Goal: Navigation & Orientation: Find specific page/section

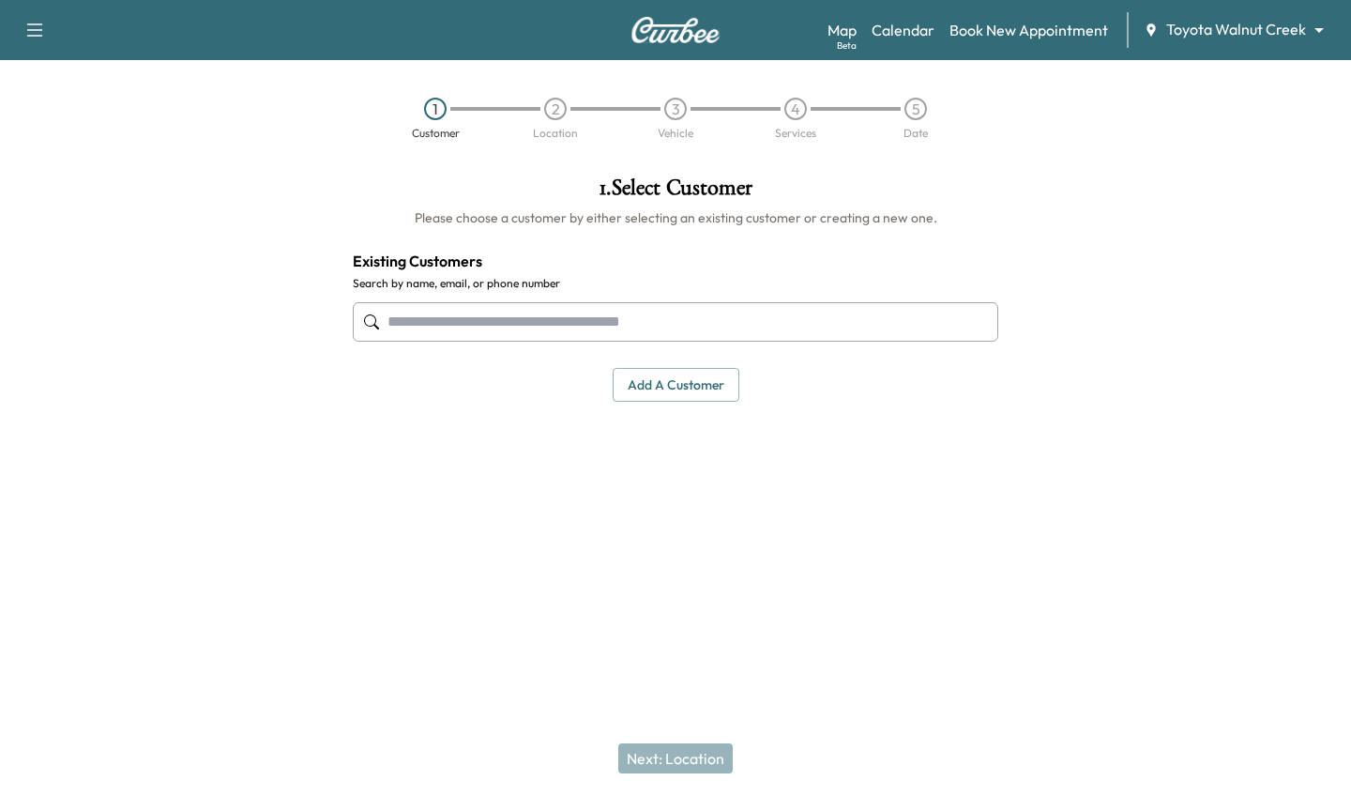
click at [1280, 42] on div "Map Beta Calendar Book New Appointment Toyota Walnut Creek ******** ​" at bounding box center [1082, 30] width 509 height 36
click at [1266, 29] on body "Support Log Out Map Beta Calendar Book New Appointment Toyota Walnut Creek ****…" at bounding box center [675, 398] width 1351 height 796
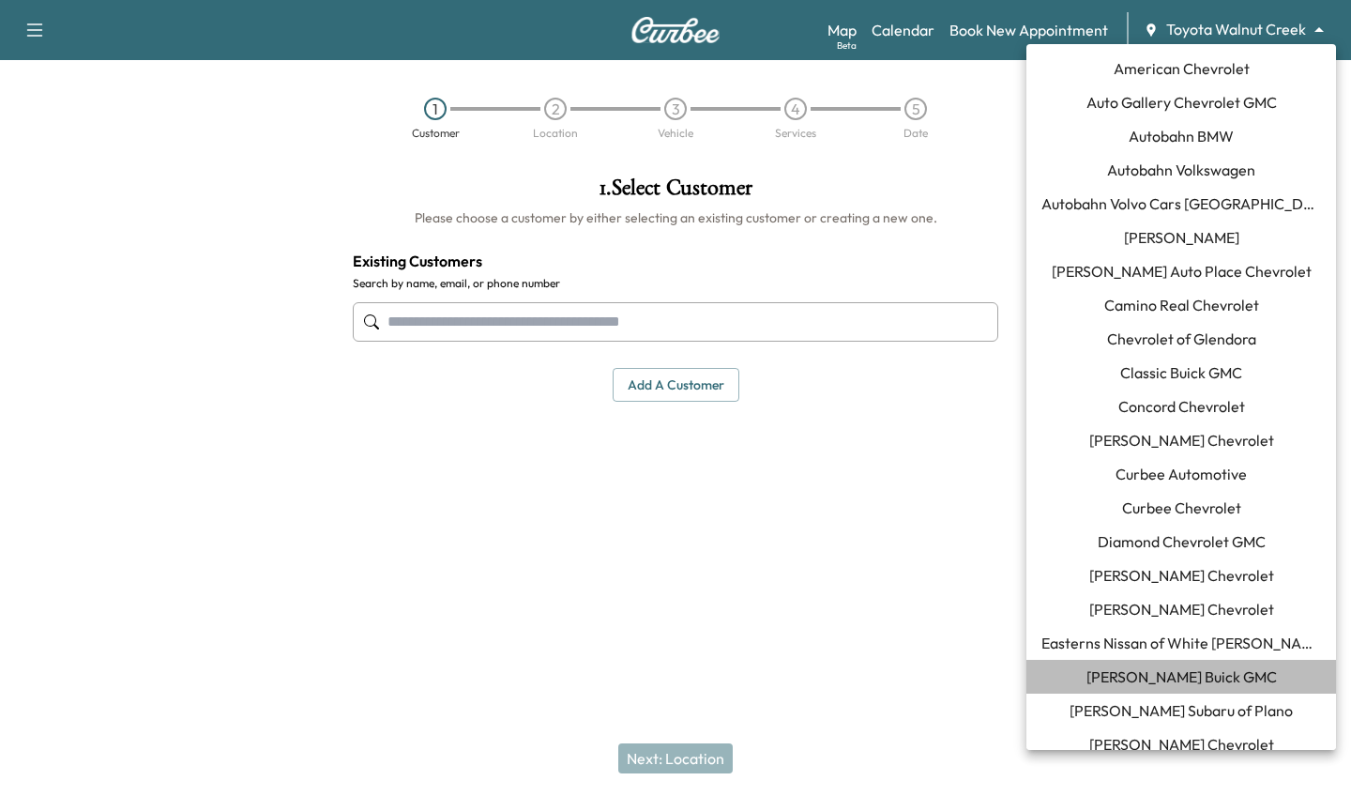
click at [1156, 670] on span "[PERSON_NAME] Buick GMC" at bounding box center [1182, 676] width 190 height 23
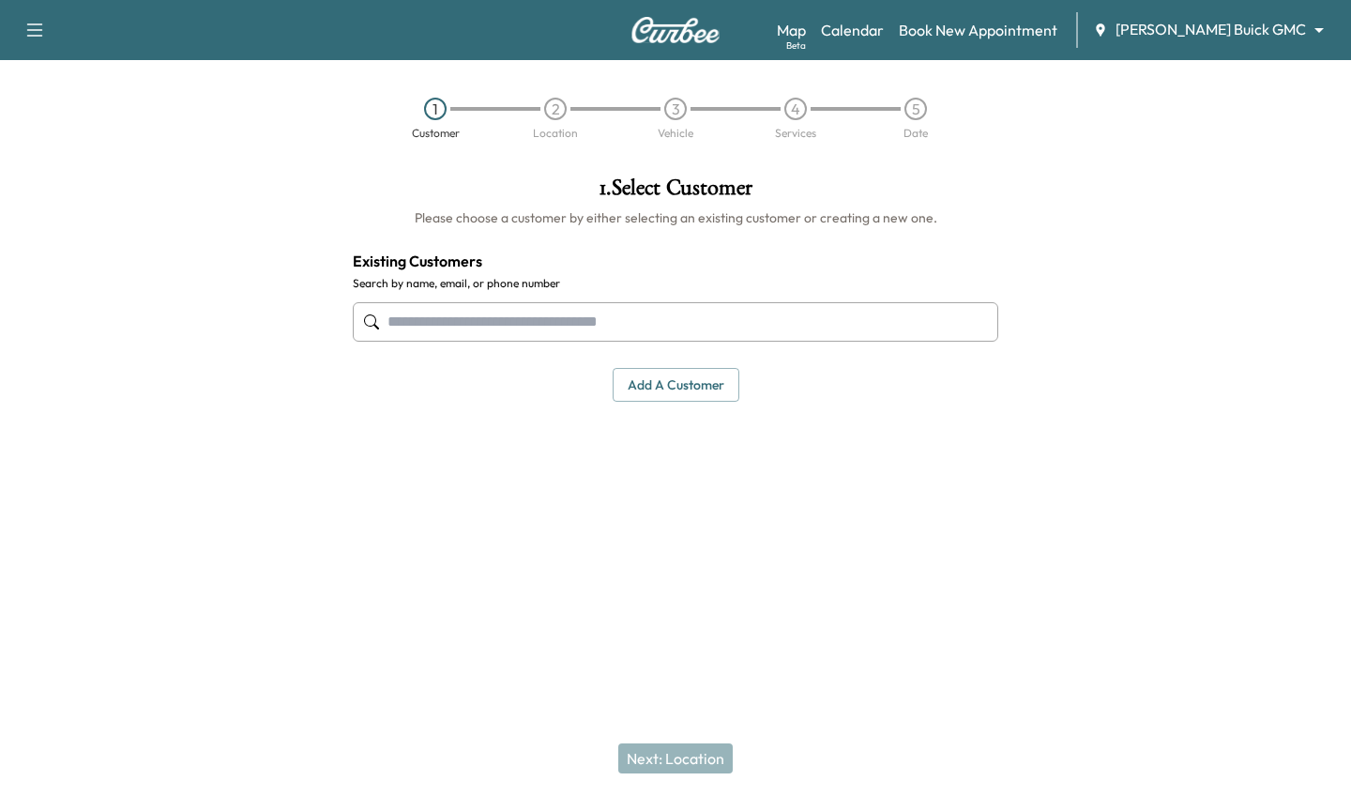
click at [499, 322] on input "text" at bounding box center [676, 321] width 646 height 39
click at [884, 19] on link "Calendar" at bounding box center [852, 30] width 63 height 23
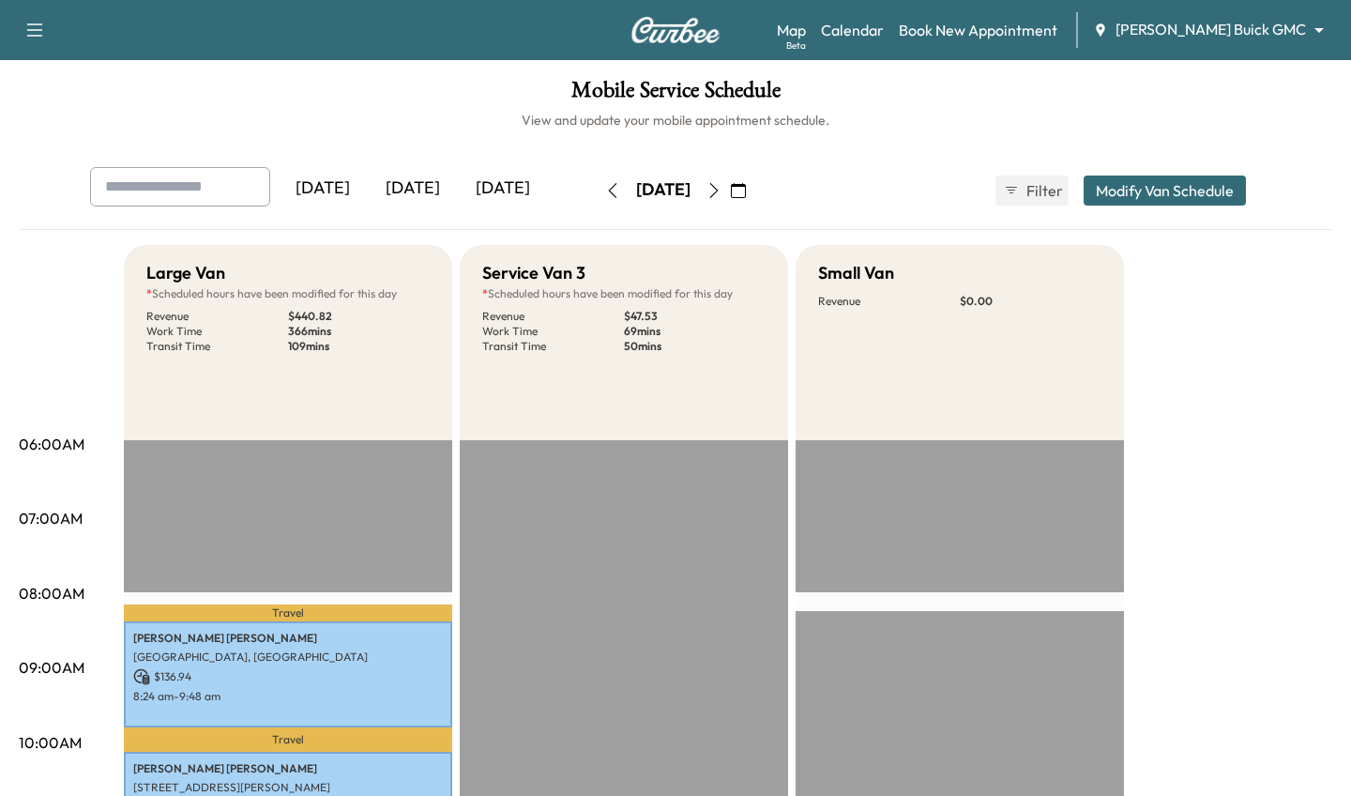
click at [407, 177] on div "[DATE]" at bounding box center [413, 188] width 90 height 43
click at [408, 197] on div "[DATE]" at bounding box center [413, 188] width 90 height 43
click at [490, 175] on div "[DATE]" at bounding box center [503, 188] width 90 height 43
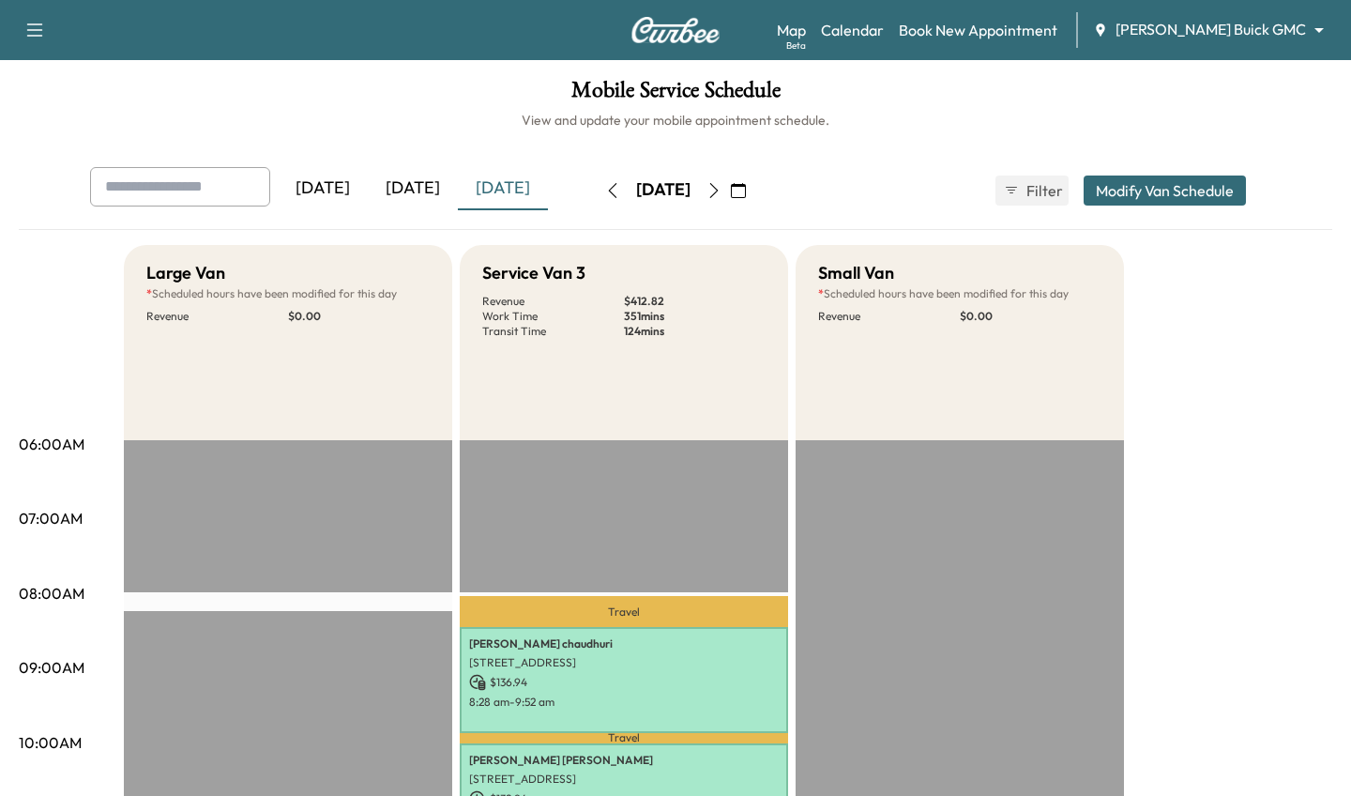
click at [730, 201] on button "button" at bounding box center [714, 190] width 32 height 30
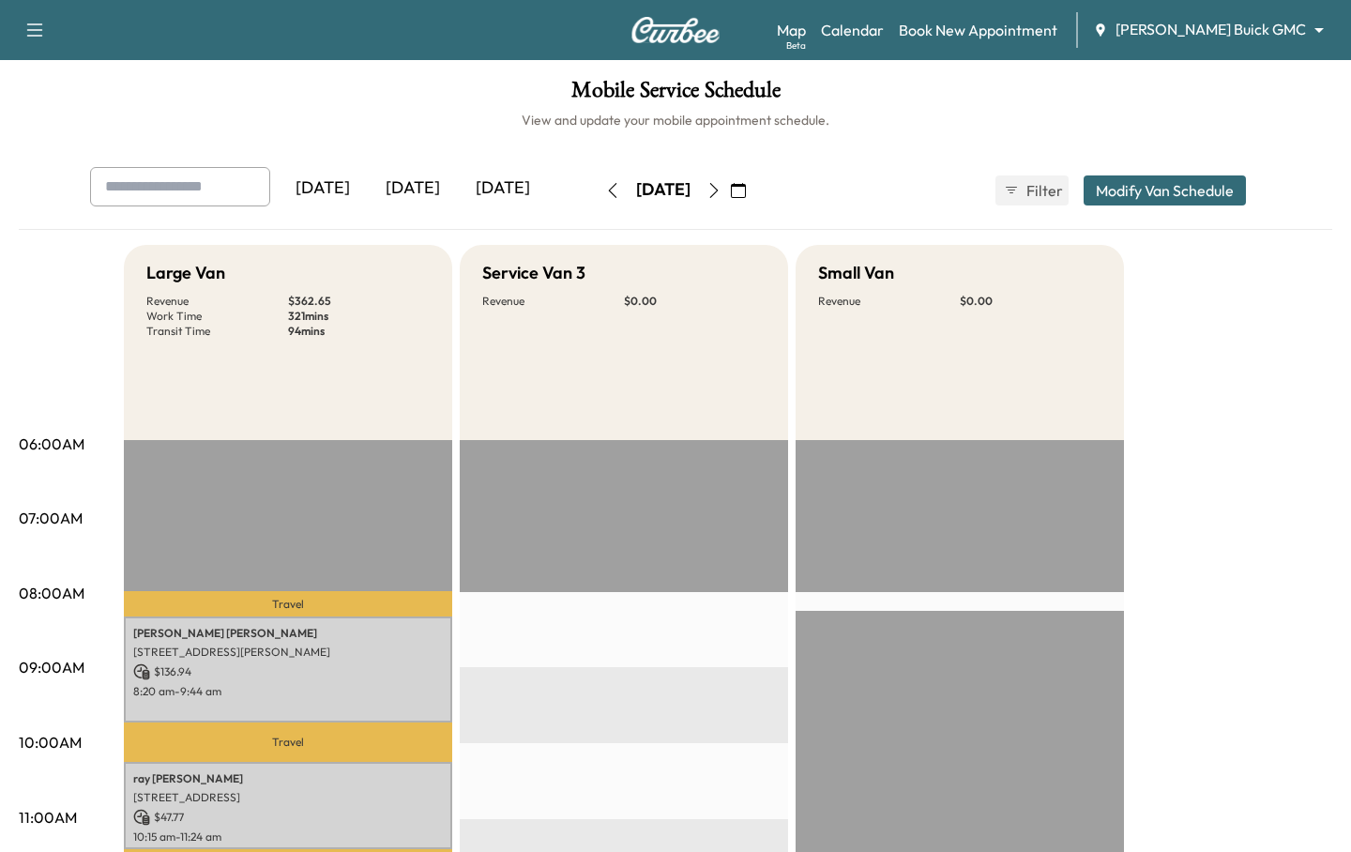
click at [444, 190] on div "[DATE]" at bounding box center [413, 188] width 90 height 43
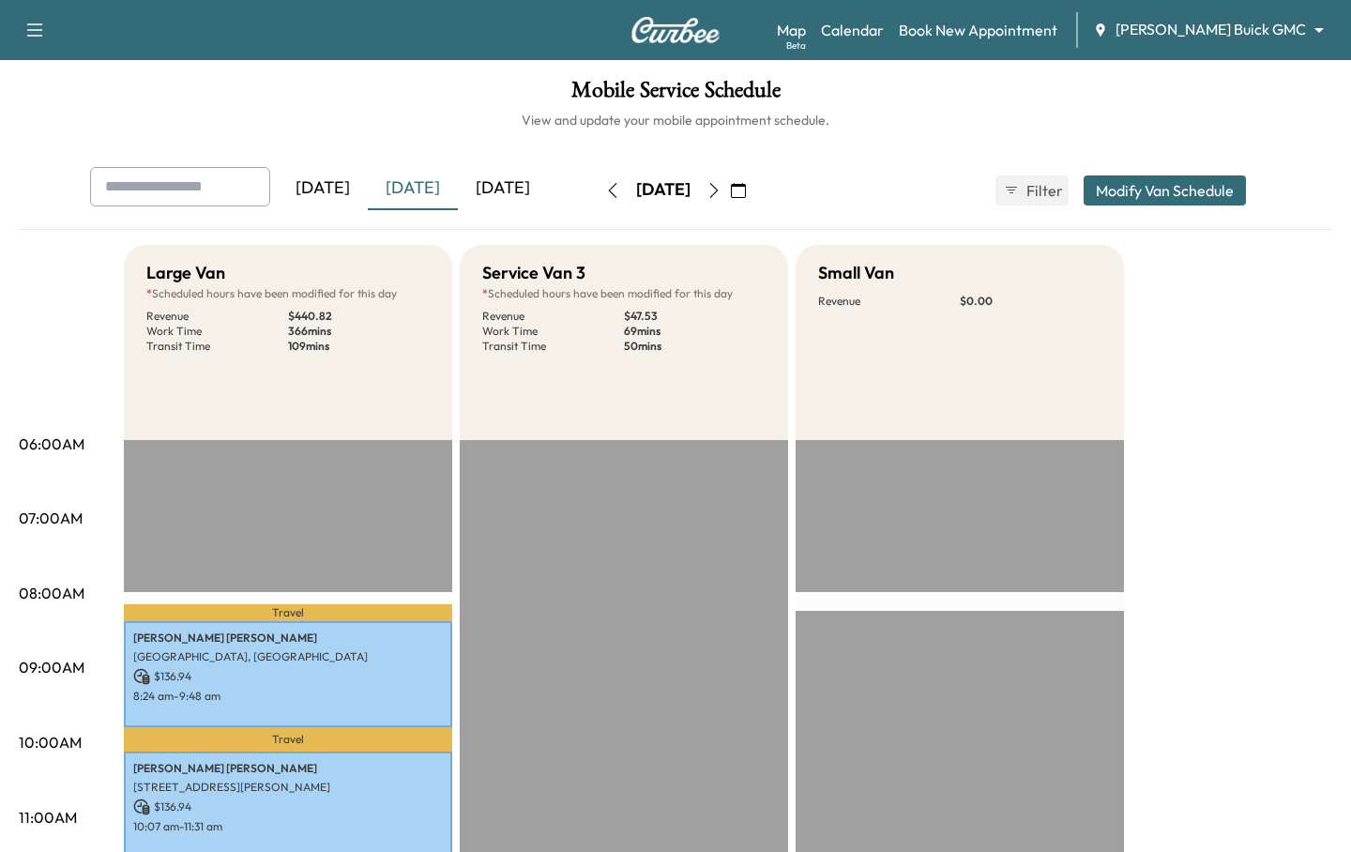
click at [491, 186] on div "[DATE]" at bounding box center [503, 188] width 90 height 43
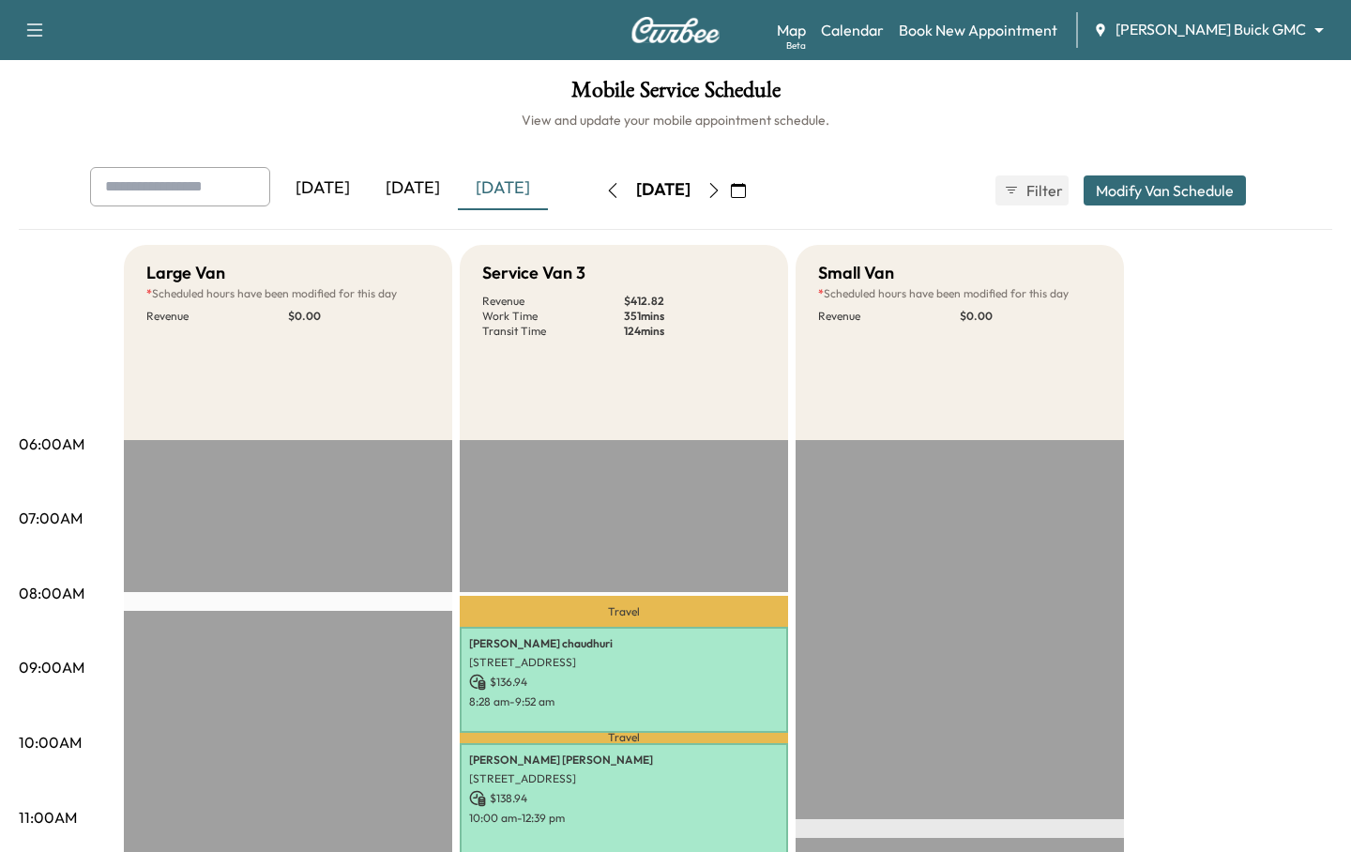
click at [722, 194] on icon "button" at bounding box center [714, 190] width 15 height 15
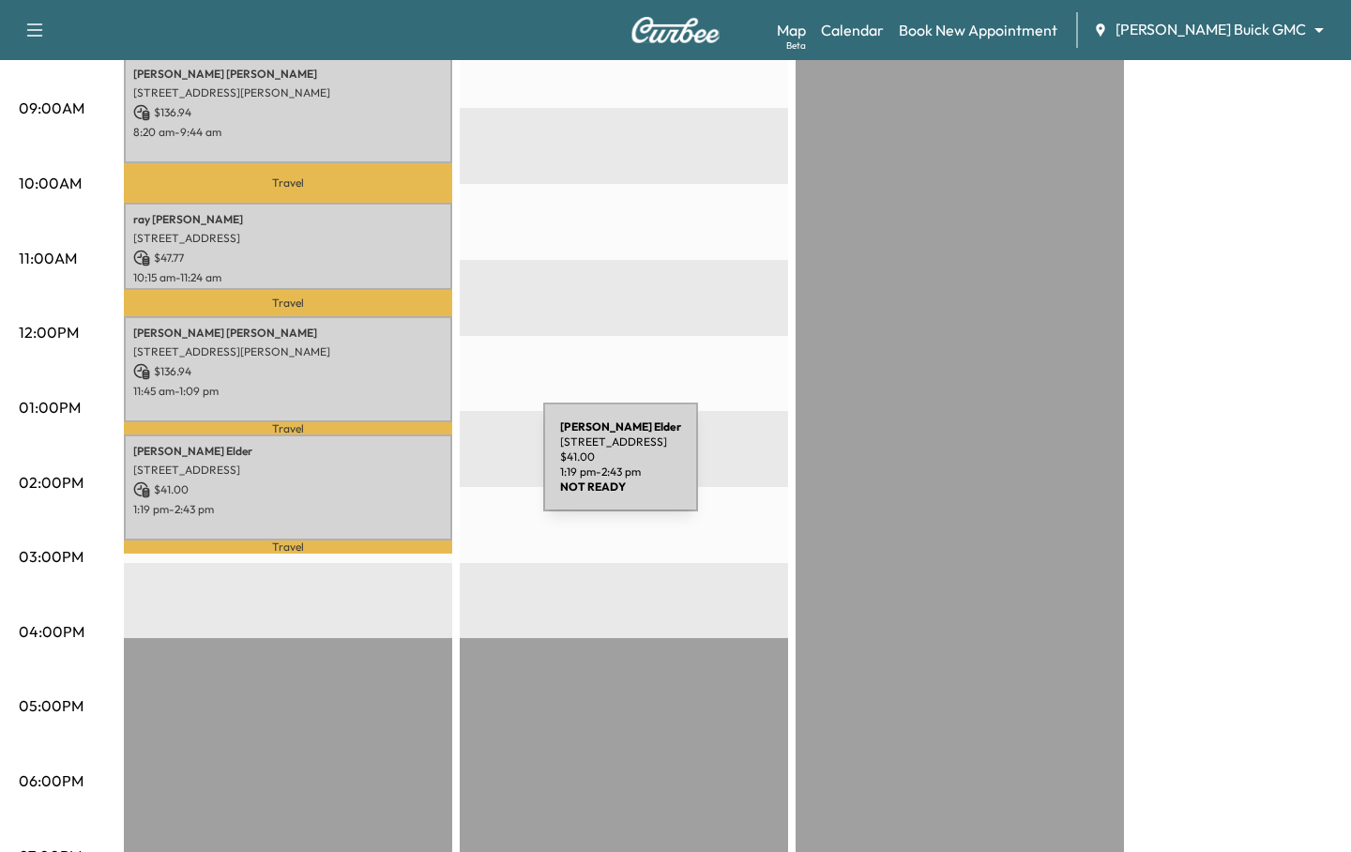
scroll to position [544, 0]
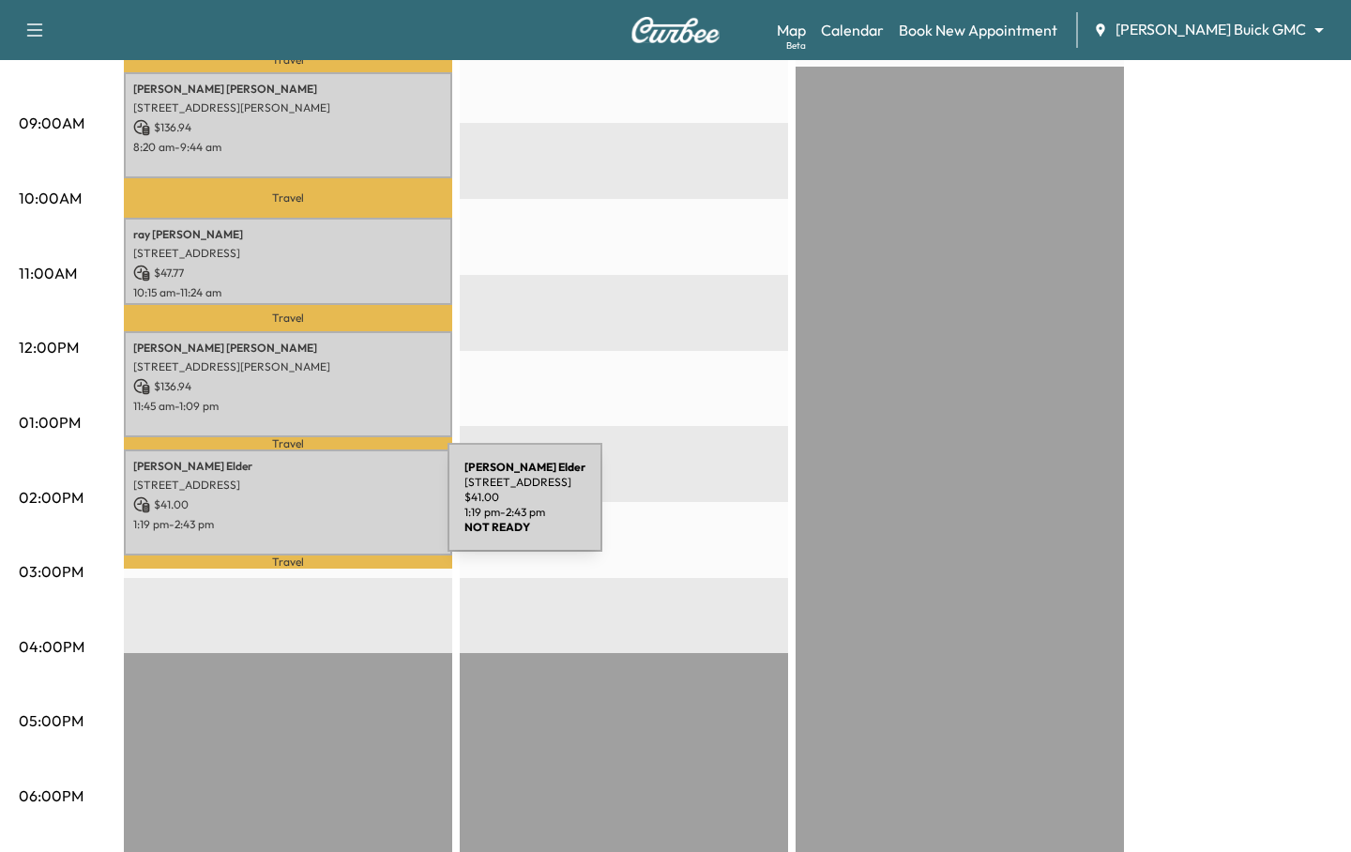
click at [307, 509] on p "$ 41.00" at bounding box center [288, 504] width 310 height 17
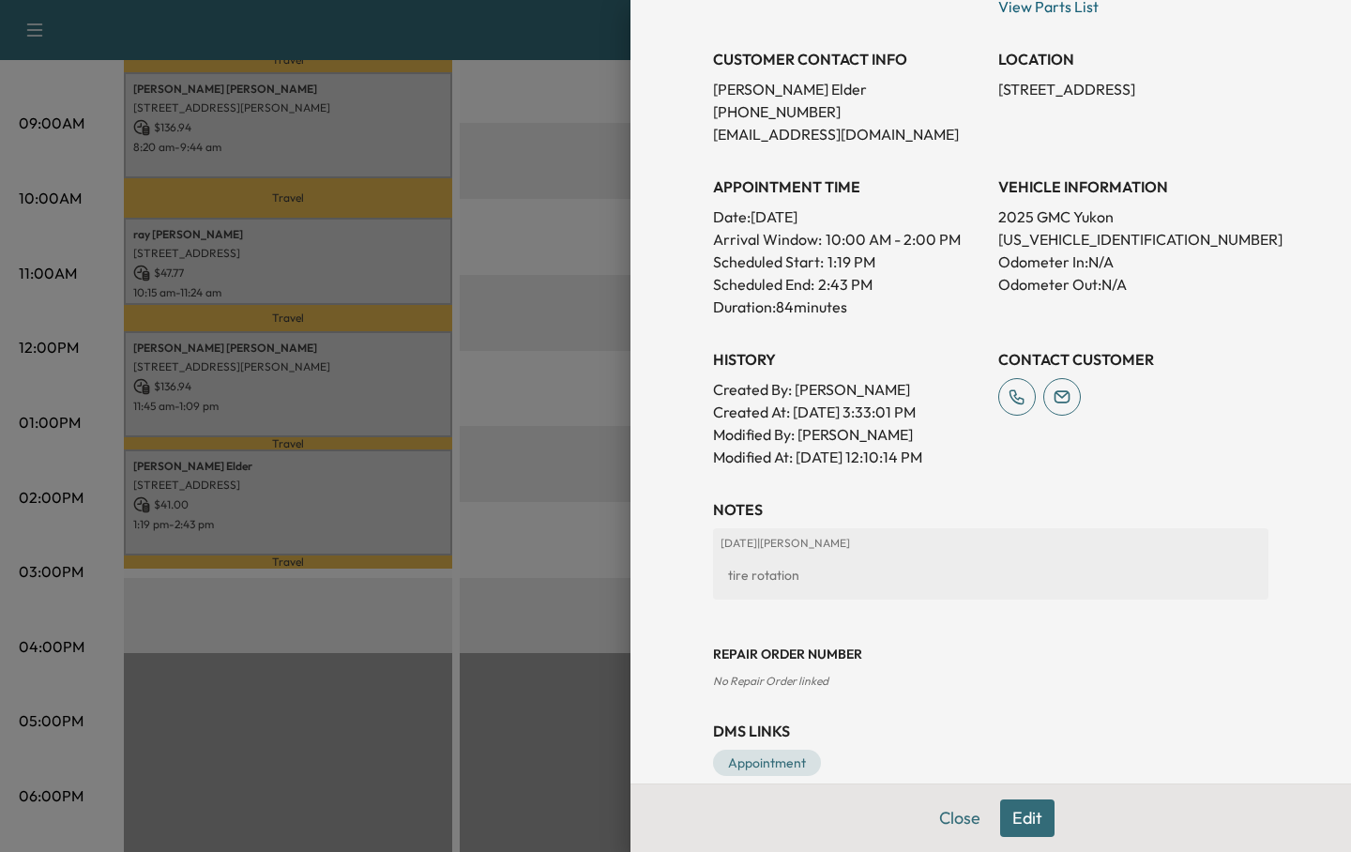
scroll to position [413, 0]
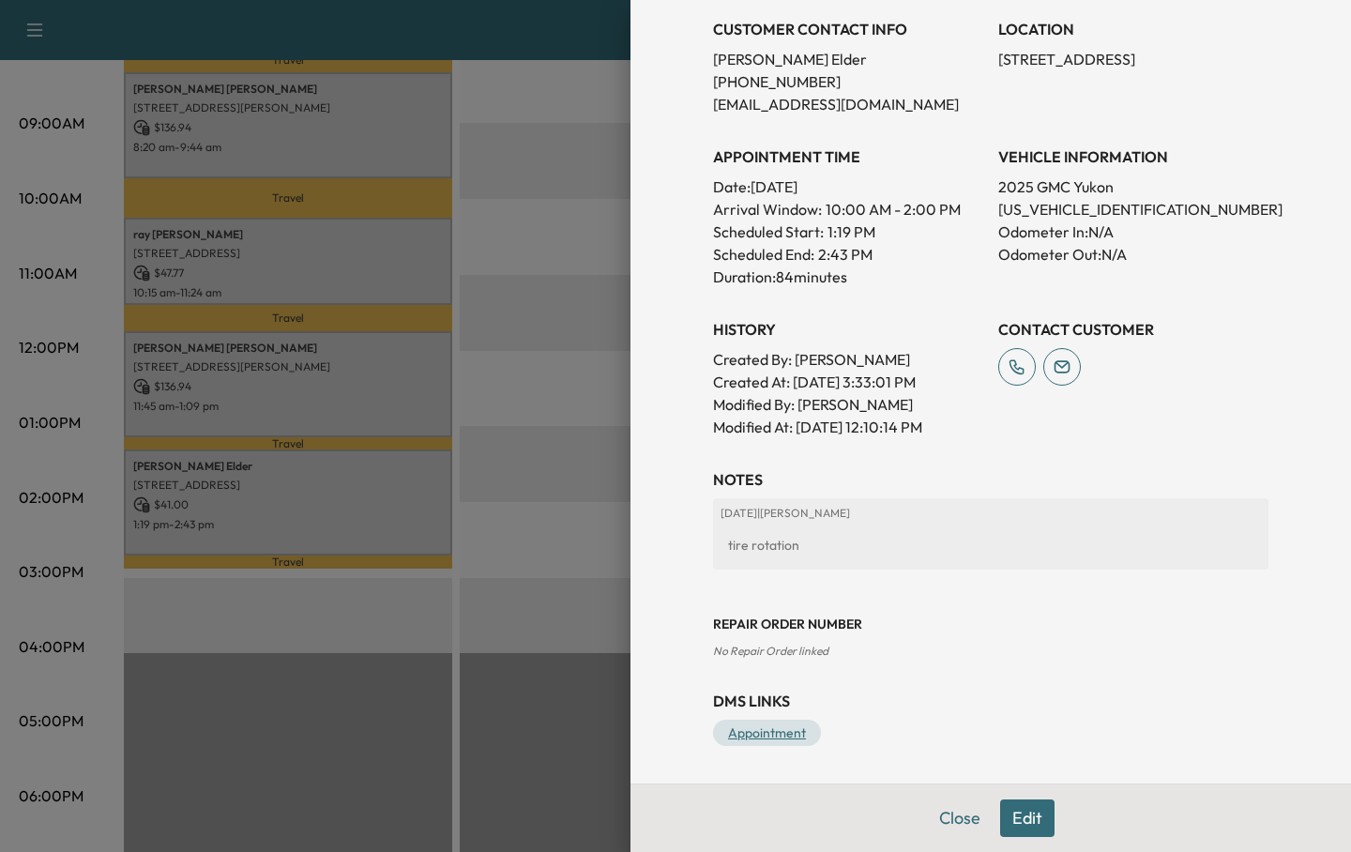
click at [778, 727] on link "Appointment" at bounding box center [767, 733] width 108 height 26
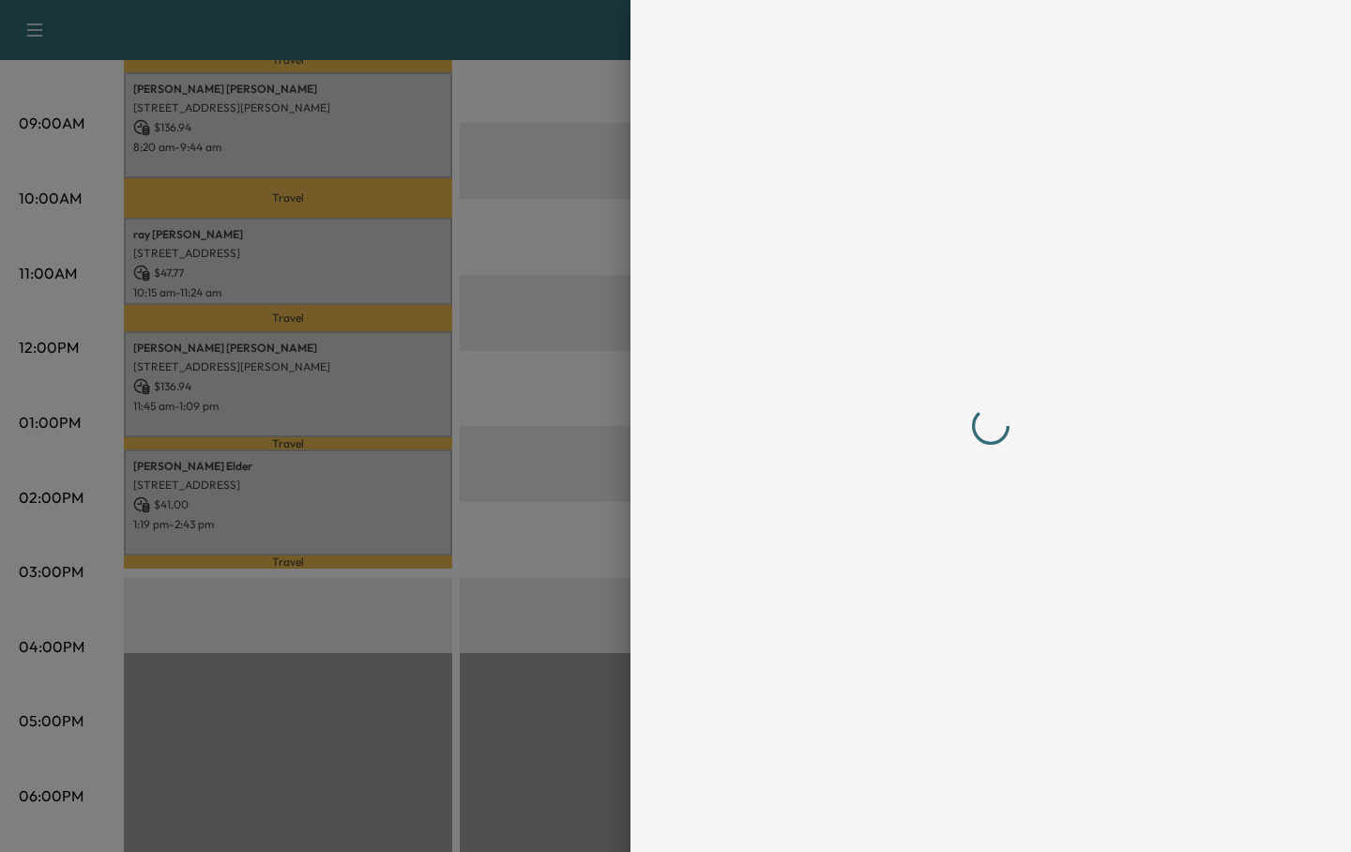
scroll to position [0, 0]
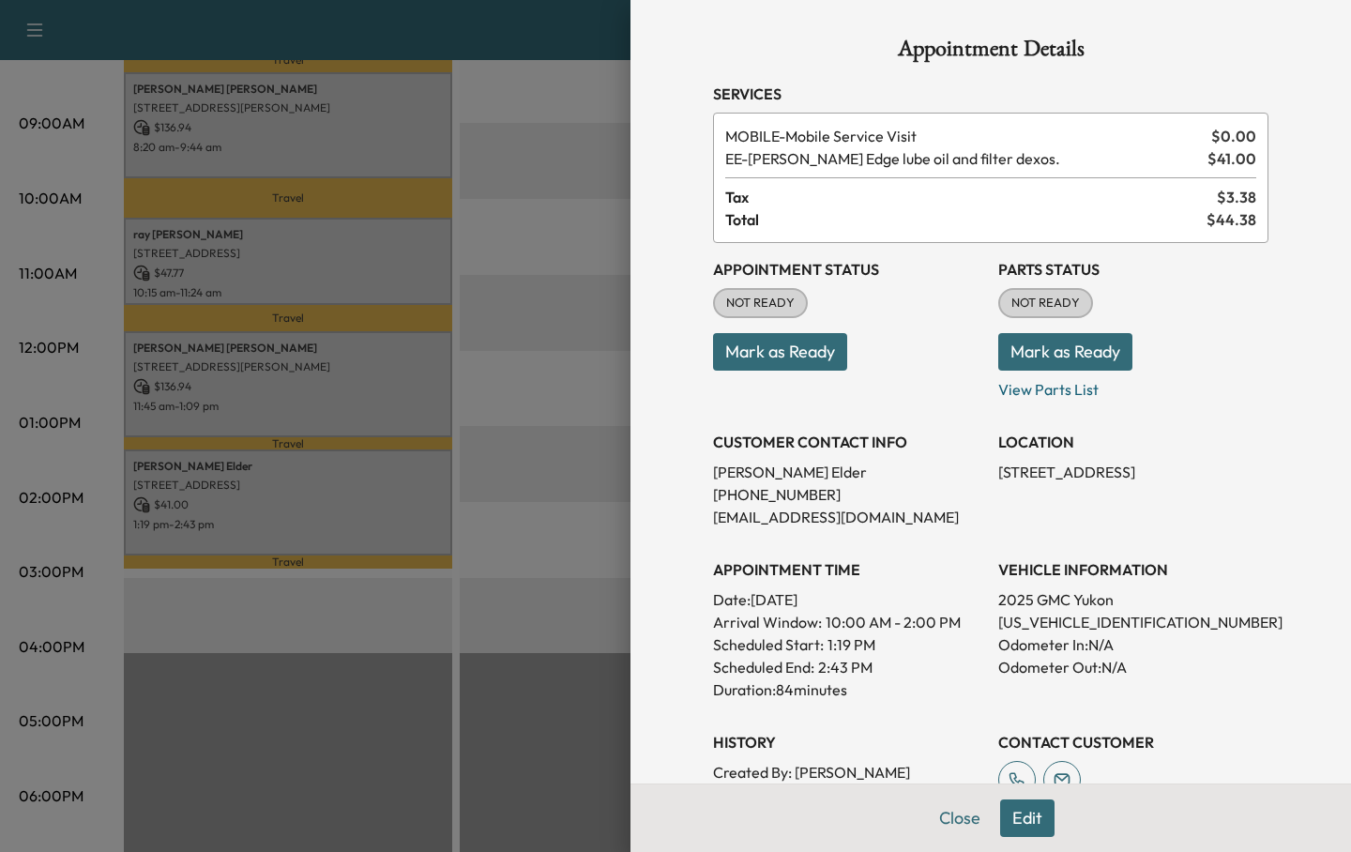
click at [538, 457] on div at bounding box center [675, 426] width 1351 height 852
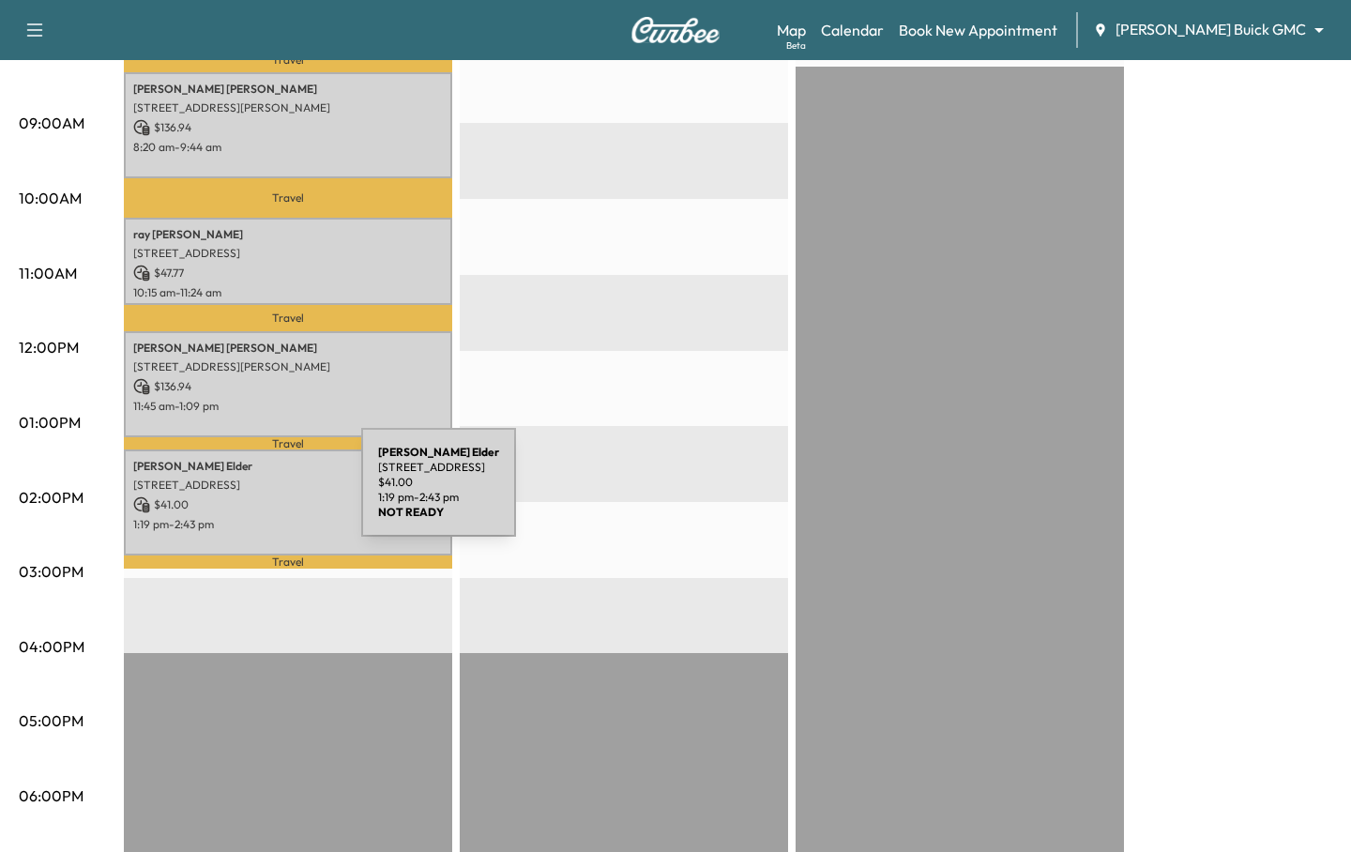
click at [220, 494] on div "[PERSON_NAME] [STREET_ADDRESS][PERSON_NAME] $ 41.00 1:19 pm - 2:43 pm" at bounding box center [288, 502] width 328 height 106
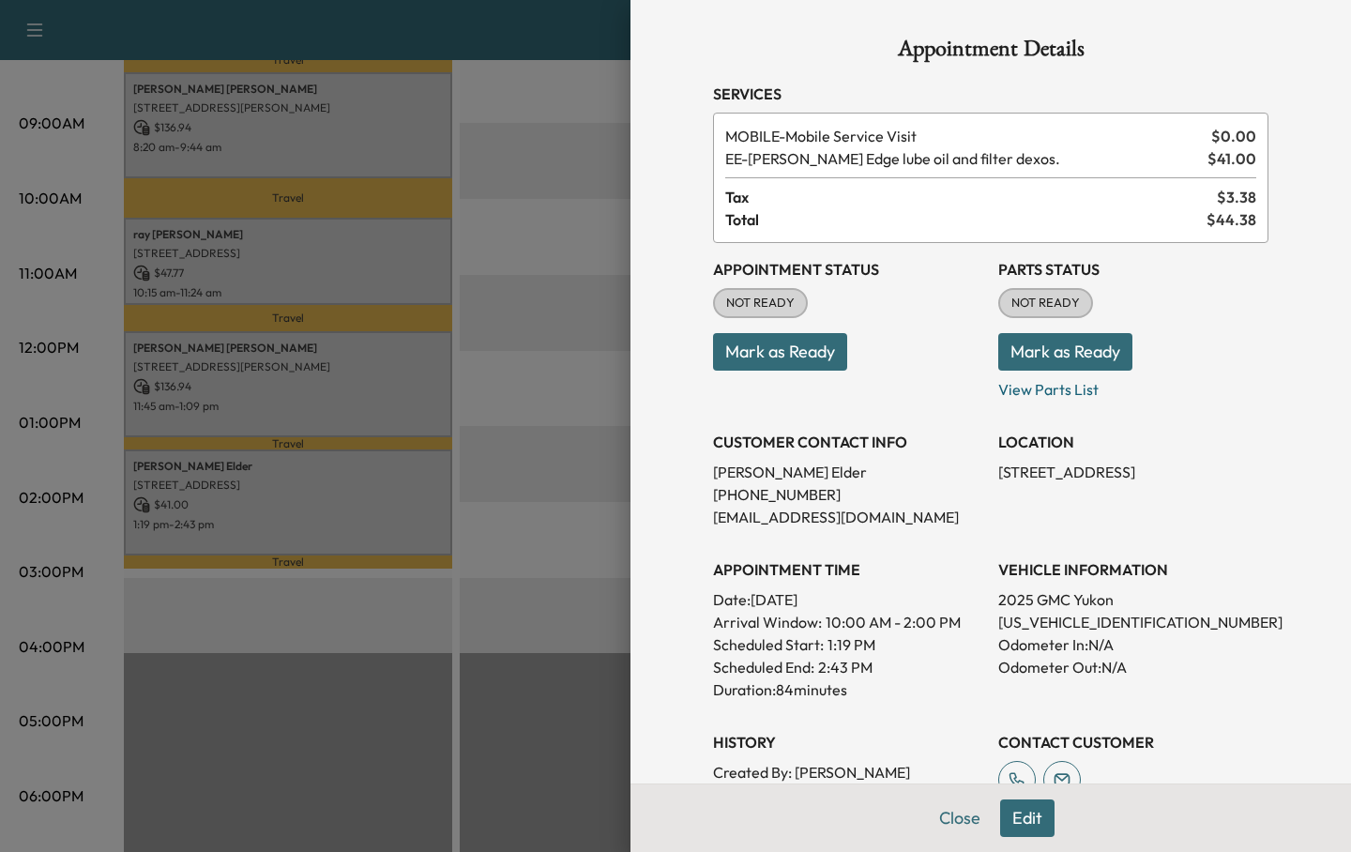
click at [264, 425] on div at bounding box center [675, 426] width 1351 height 852
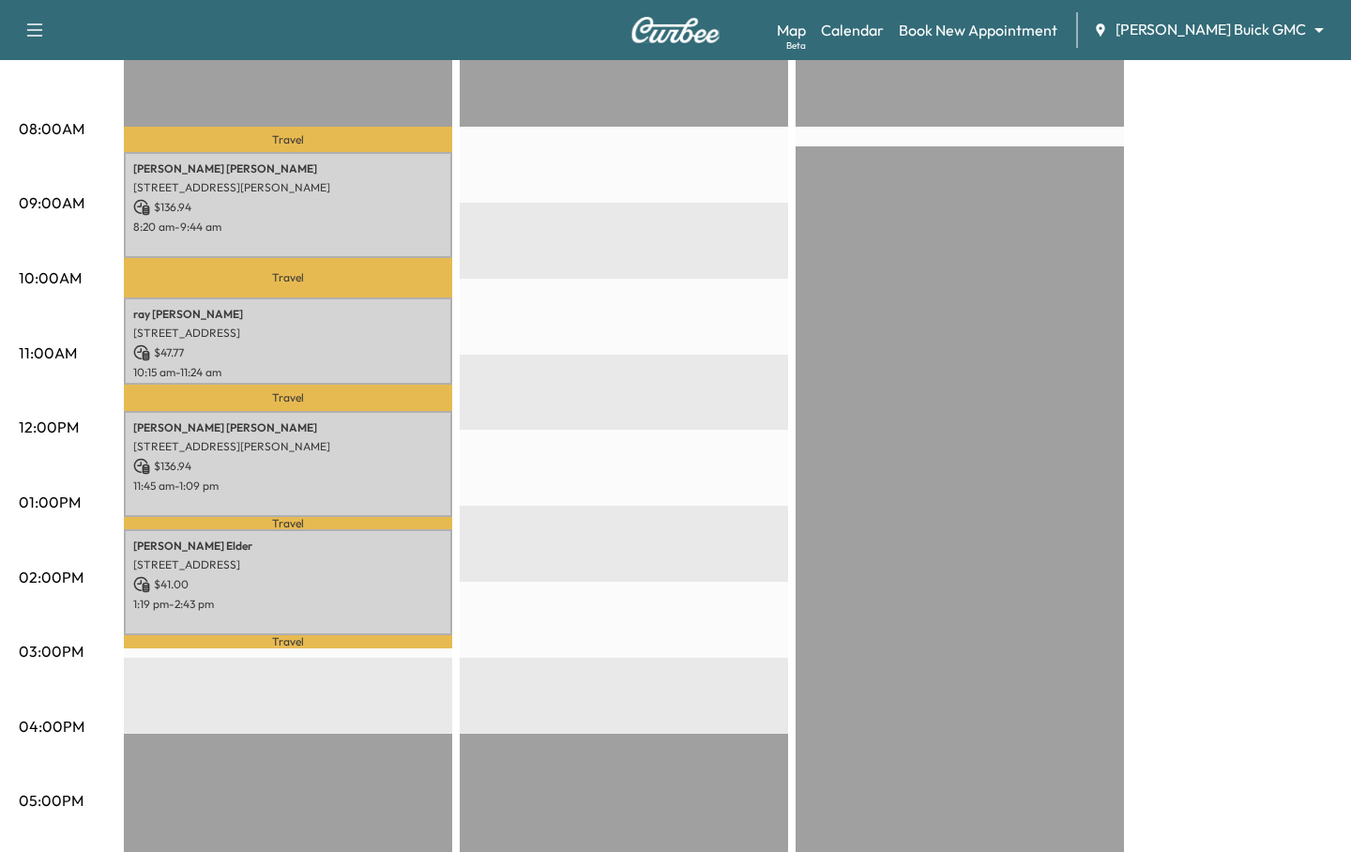
scroll to position [465, 0]
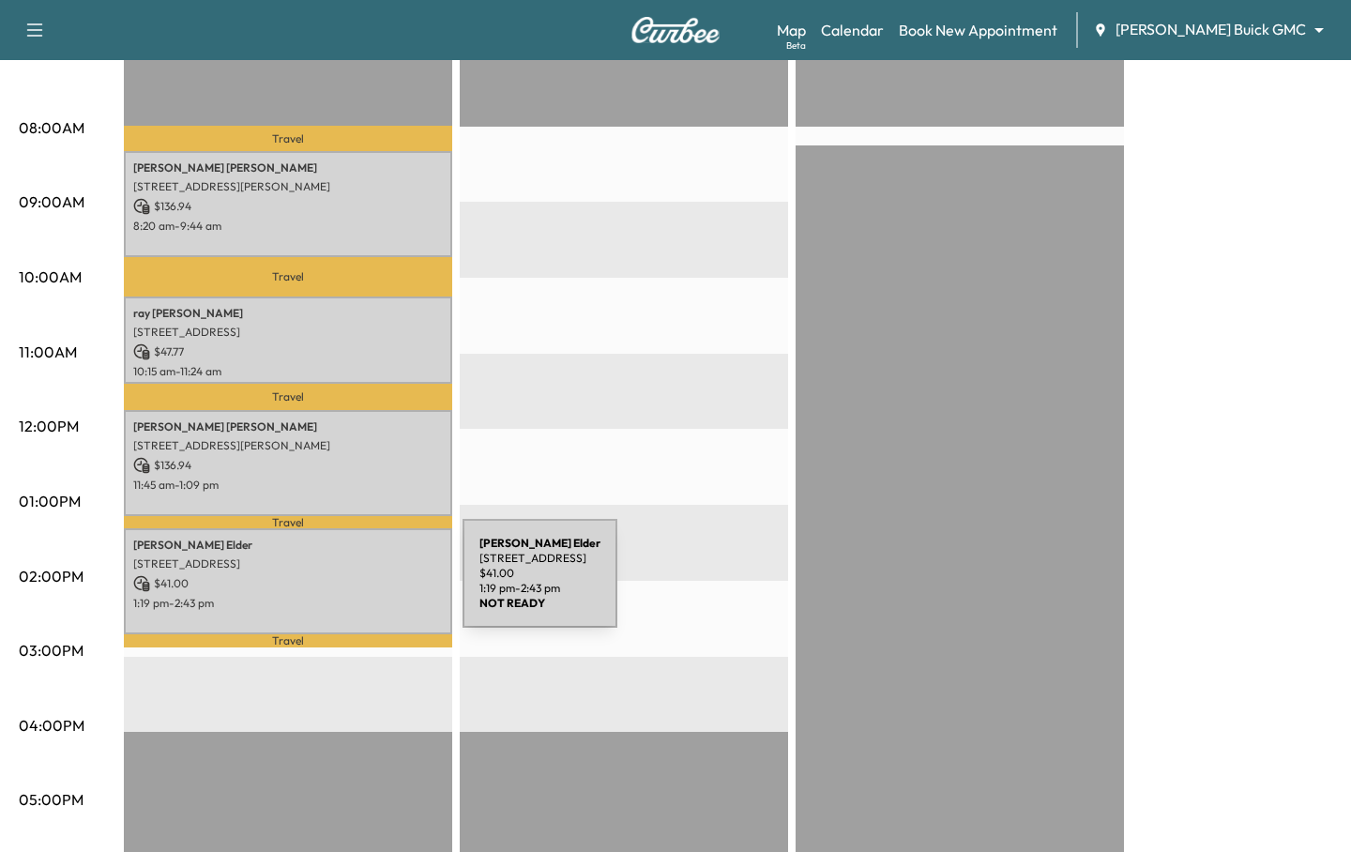
click at [322, 585] on p "$ 41.00" at bounding box center [288, 583] width 310 height 17
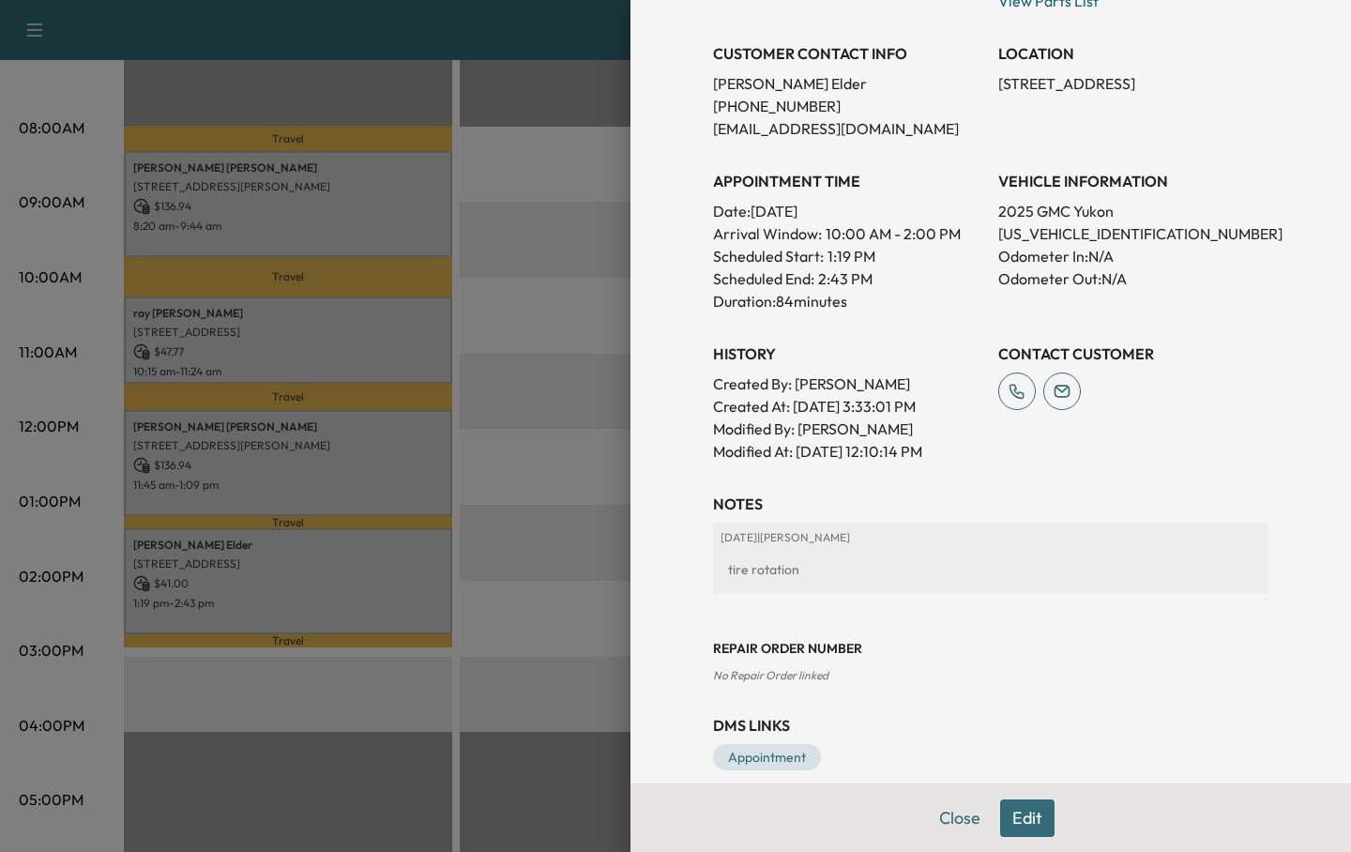
scroll to position [413, 0]
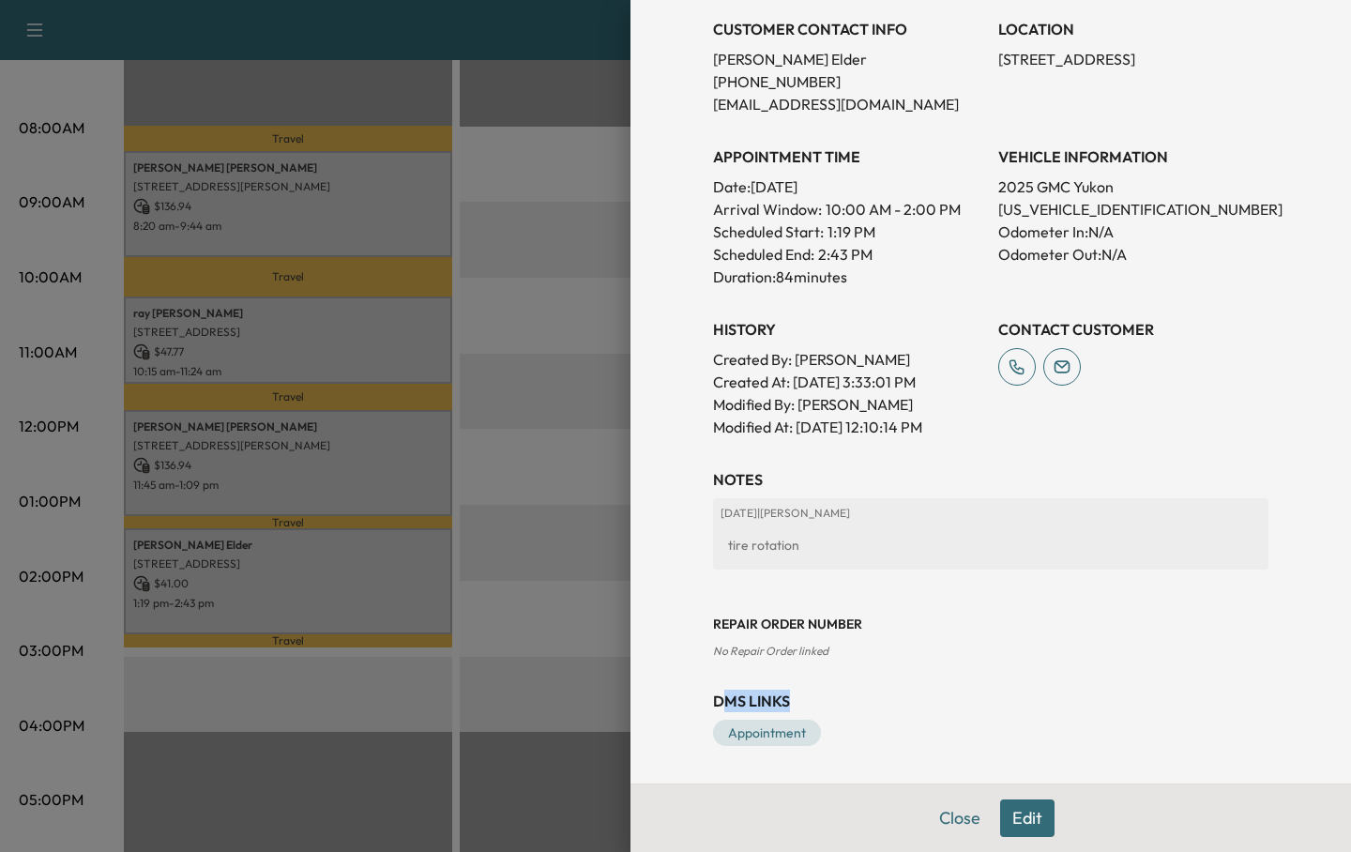
drag, startPoint x: 720, startPoint y: 701, endPoint x: 794, endPoint y: 707, distance: 74.3
click at [794, 707] on h3 "DMS Links" at bounding box center [990, 701] width 555 height 23
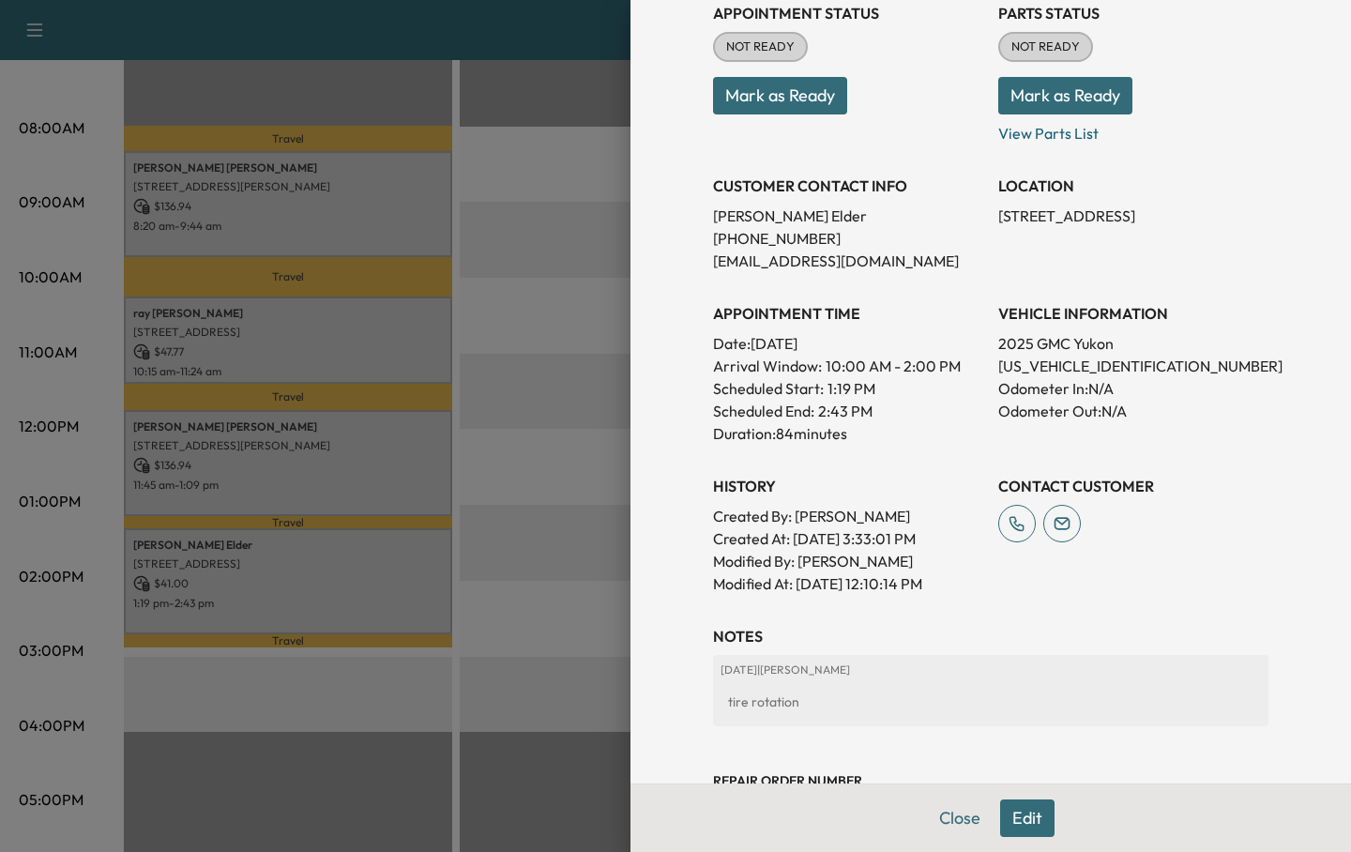
scroll to position [302, 0]
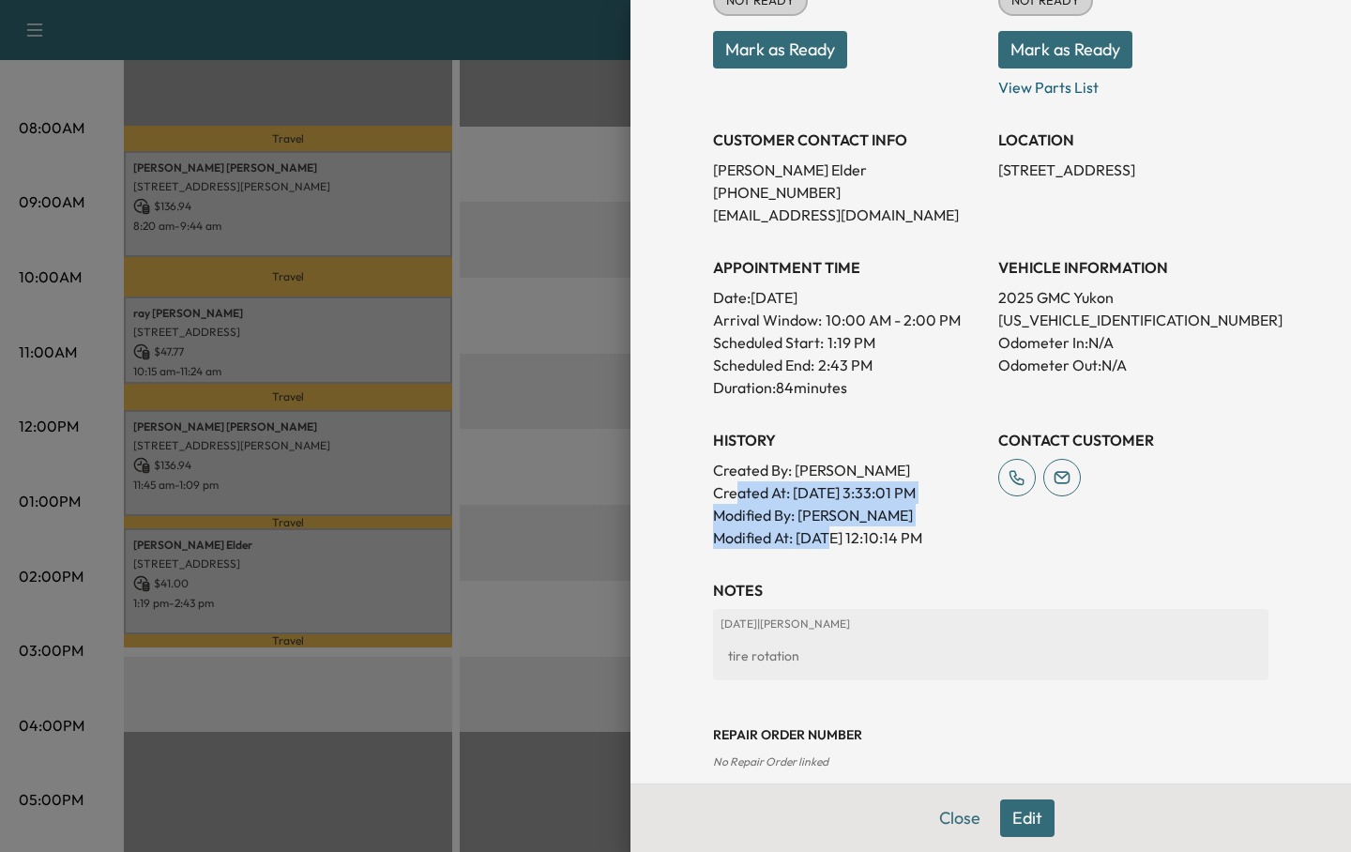
drag, startPoint x: 740, startPoint y: 503, endPoint x: 831, endPoint y: 534, distance: 96.1
click at [831, 534] on div "Created By : [PERSON_NAME] Created At : [DATE] 3:33:01 PM Modified By : [PERSON…" at bounding box center [848, 504] width 270 height 90
click at [603, 403] on div at bounding box center [675, 426] width 1351 height 852
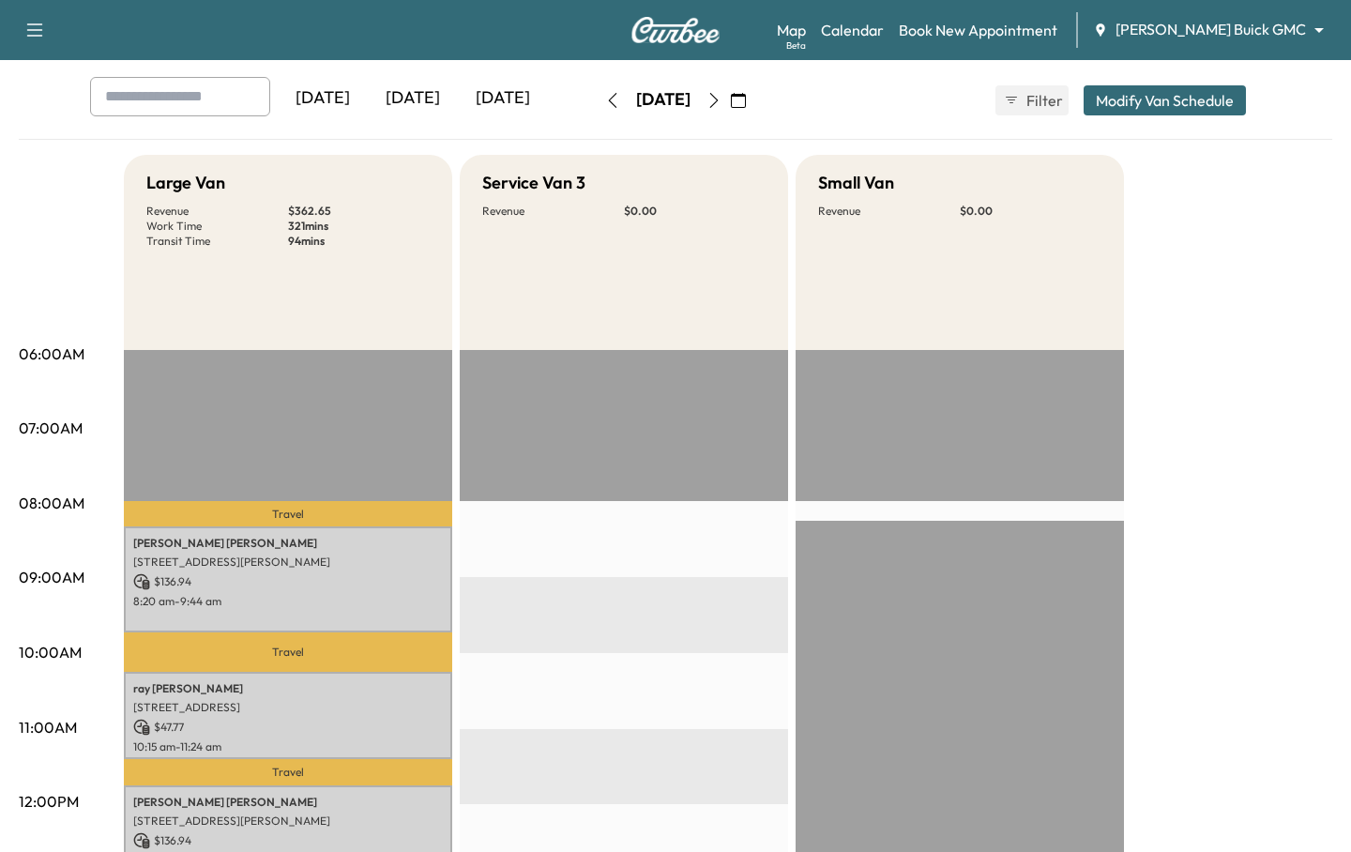
scroll to position [0, 0]
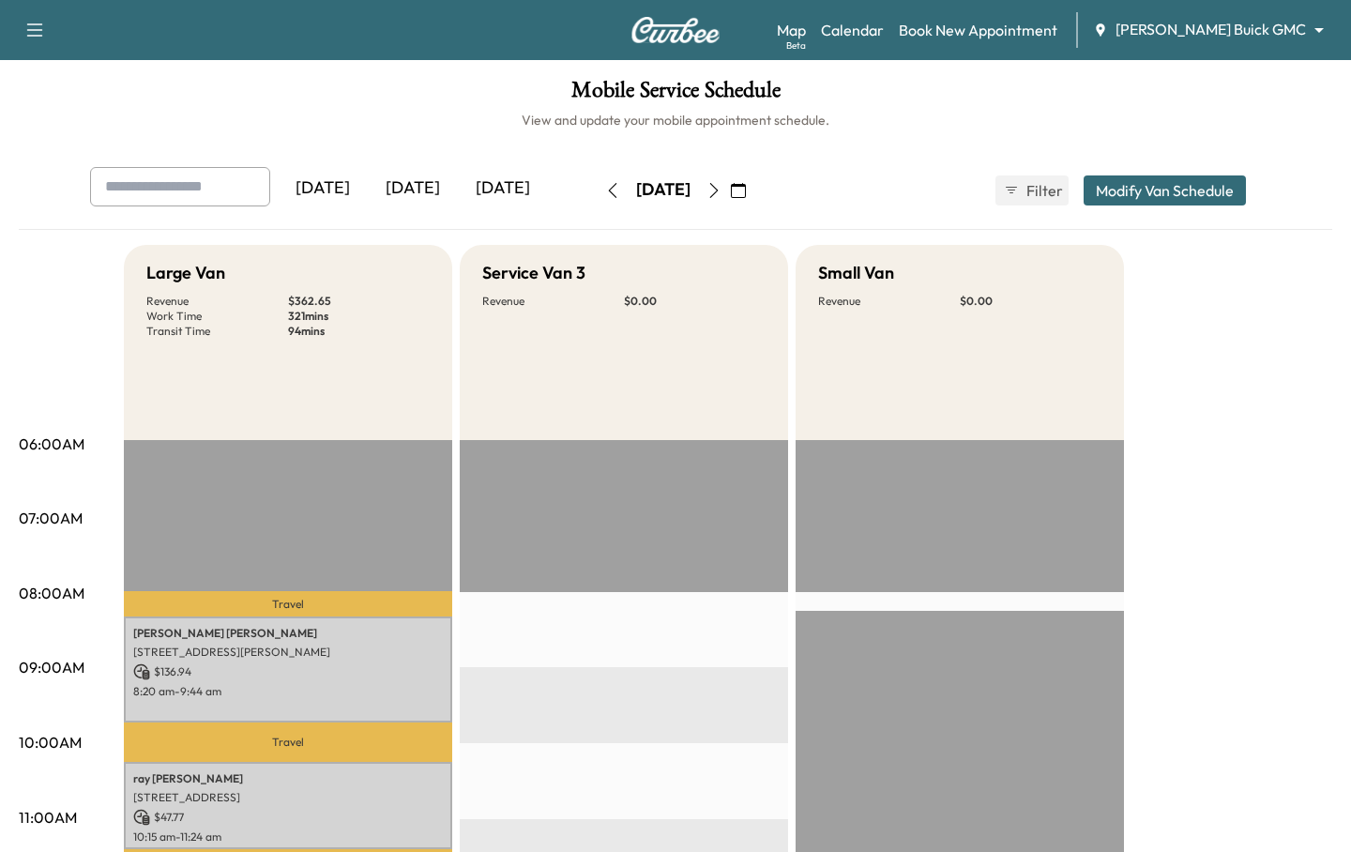
click at [431, 189] on div "[DATE]" at bounding box center [413, 188] width 90 height 43
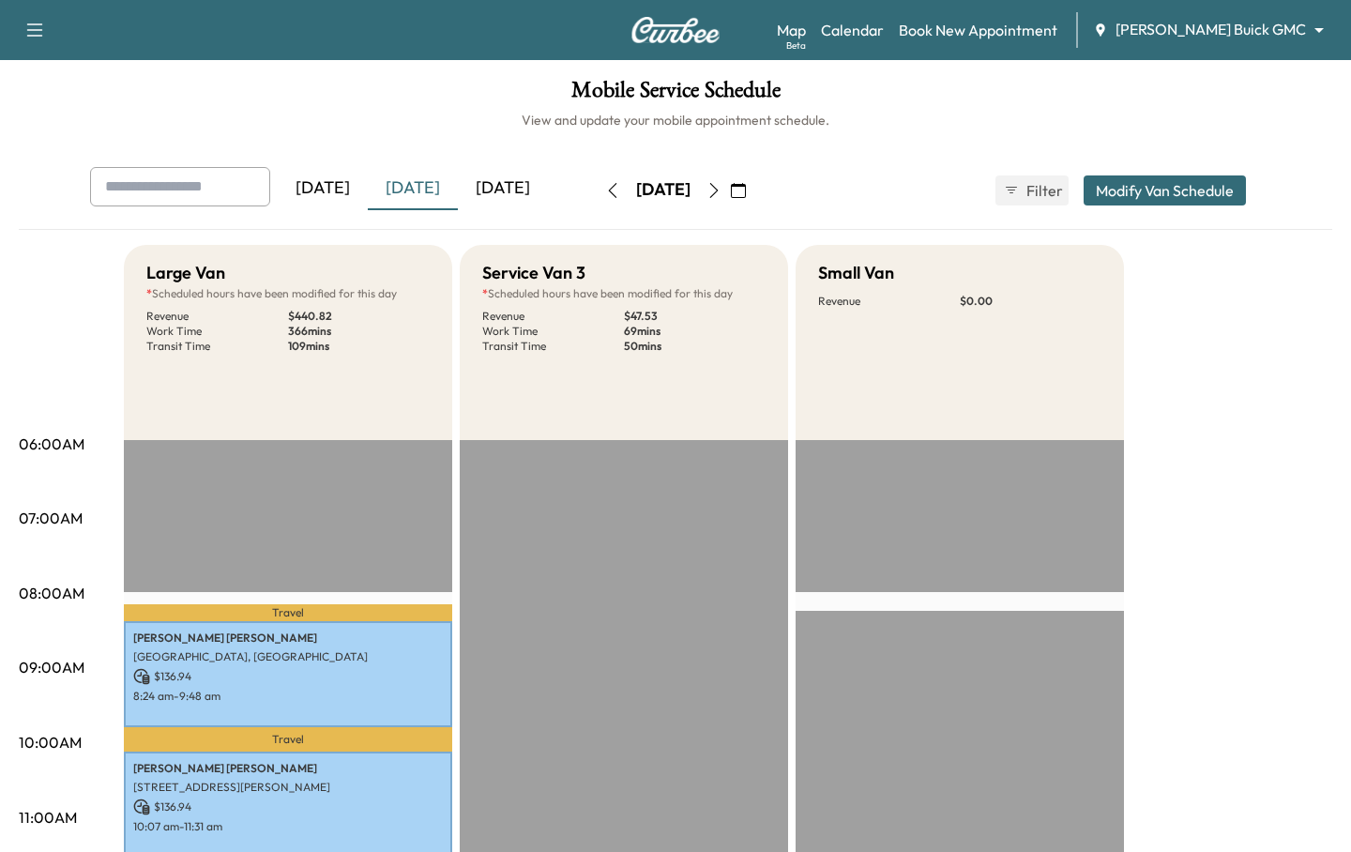
click at [352, 191] on div "[DATE]" at bounding box center [323, 188] width 90 height 43
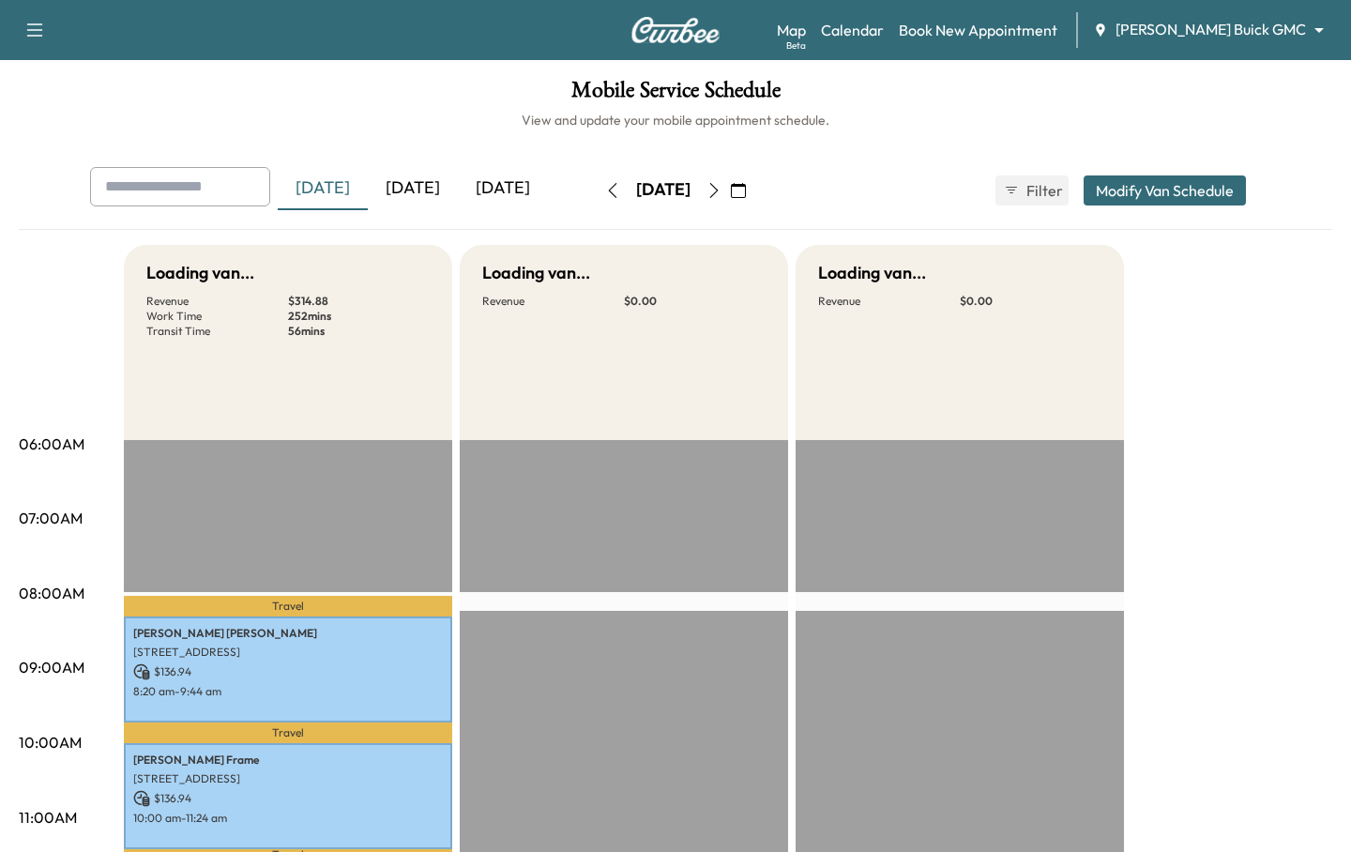
click at [514, 189] on div "[DATE]" at bounding box center [503, 188] width 90 height 43
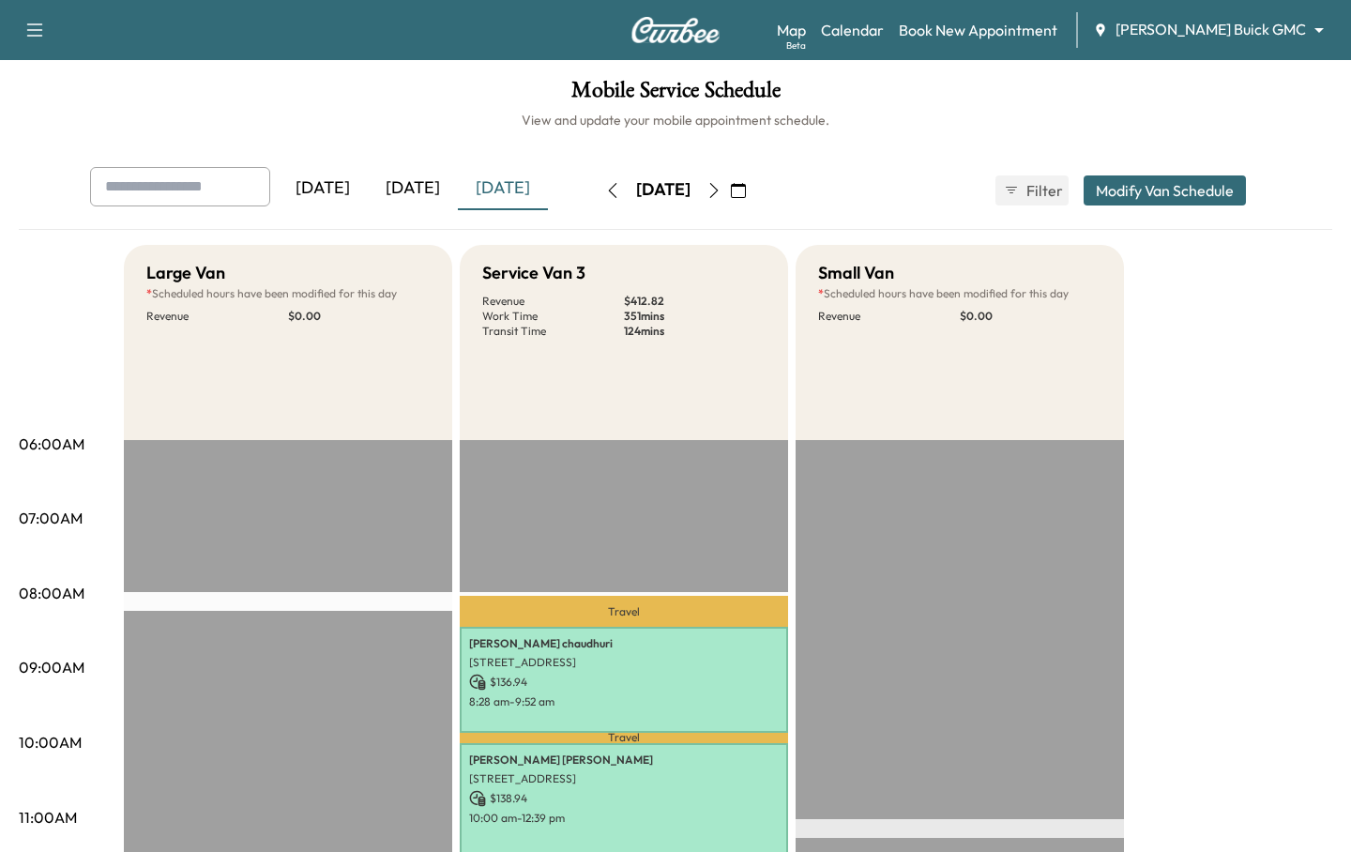
click at [481, 188] on div "[DATE]" at bounding box center [503, 188] width 90 height 43
click at [443, 188] on div "[DATE]" at bounding box center [413, 188] width 90 height 43
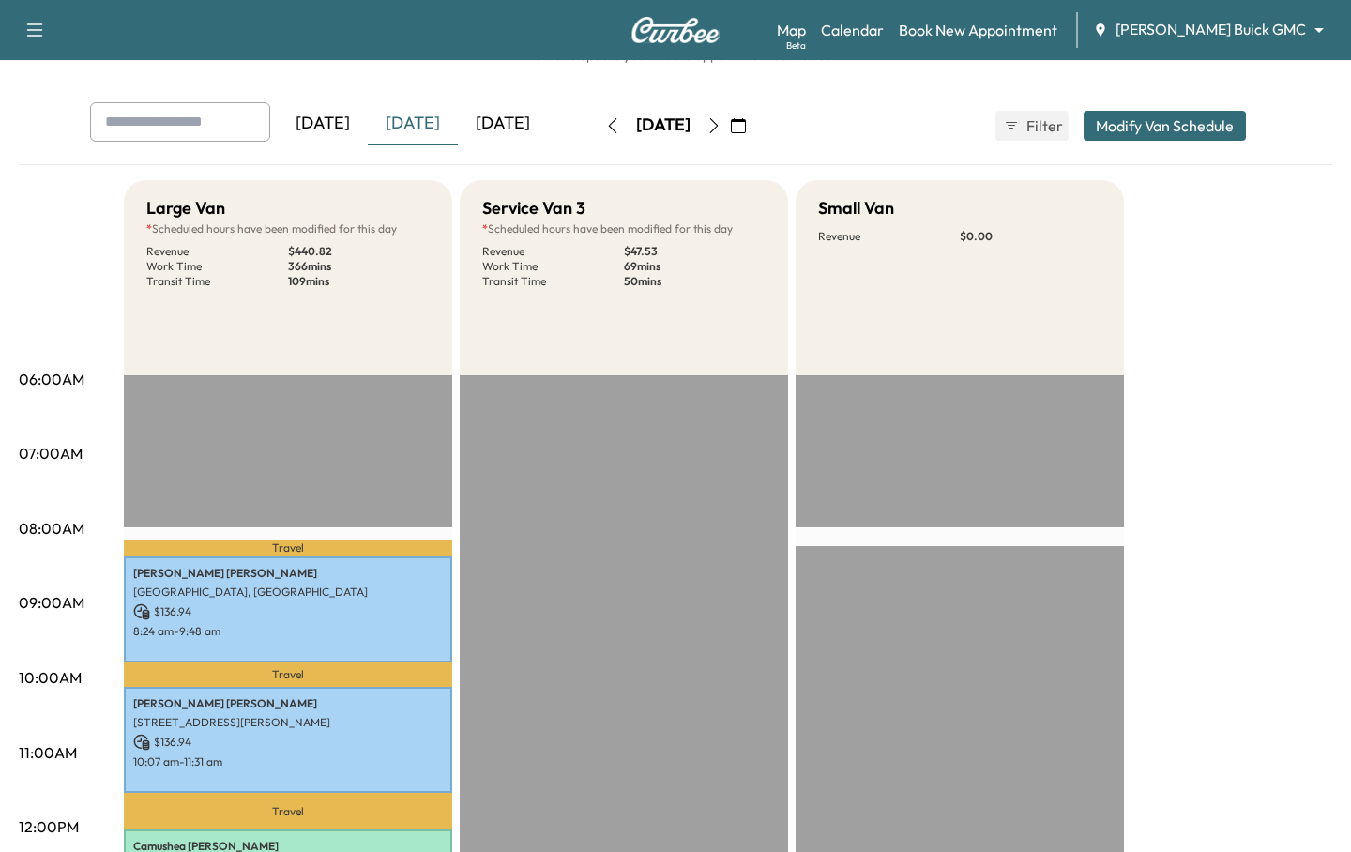
scroll to position [48, 0]
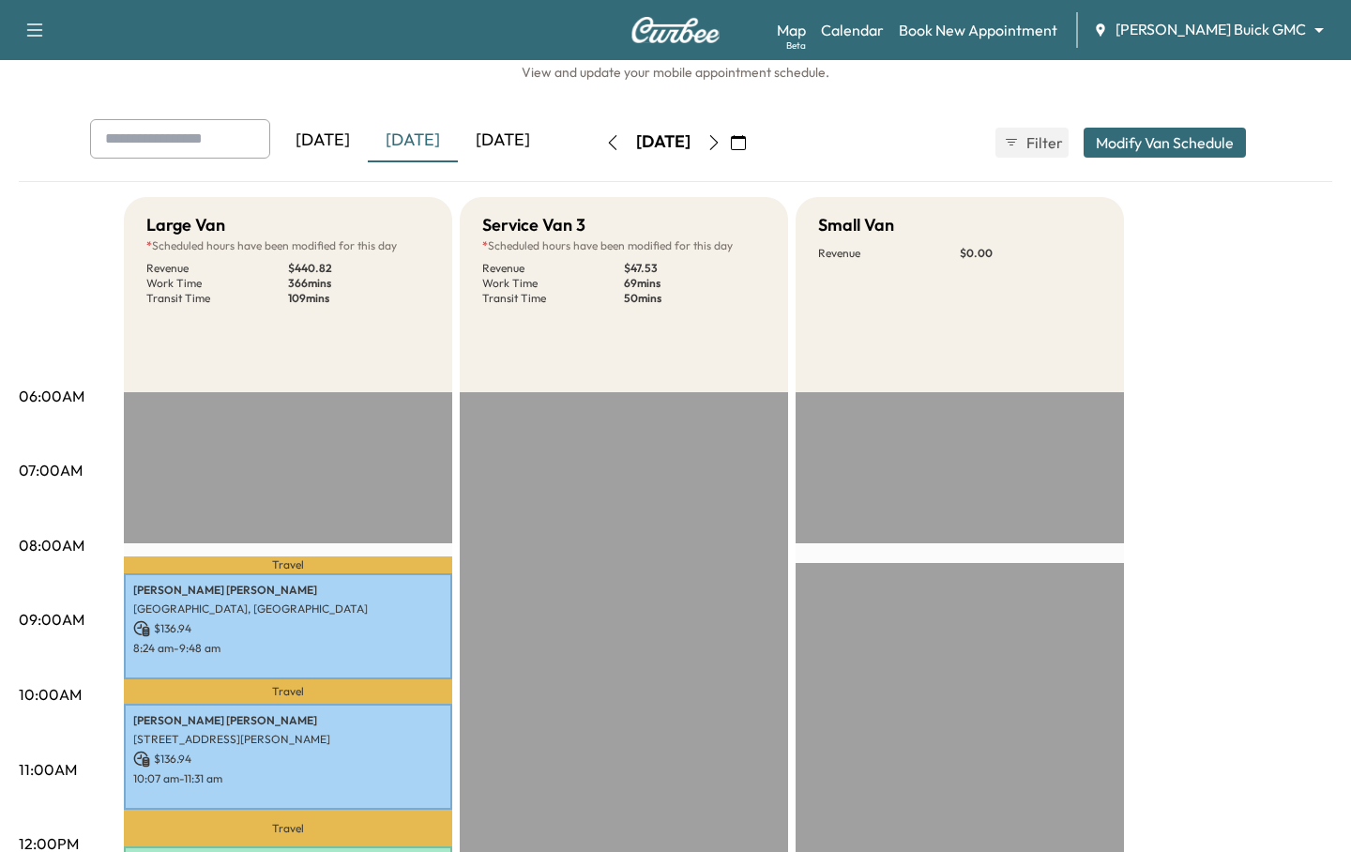
click at [487, 148] on div "[DATE]" at bounding box center [503, 140] width 90 height 43
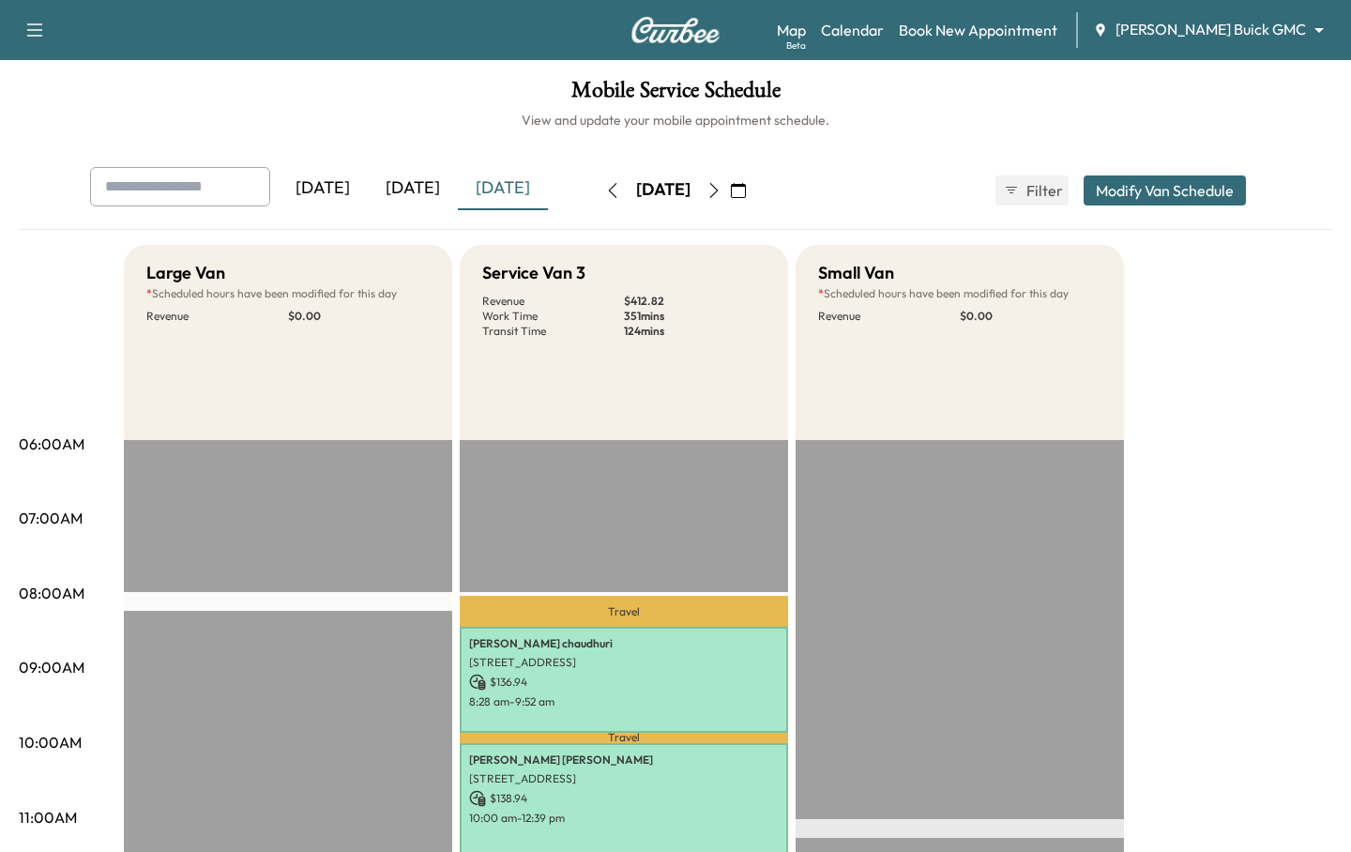
click at [507, 183] on div "[DATE]" at bounding box center [503, 188] width 90 height 43
click at [432, 194] on div "[DATE]" at bounding box center [413, 188] width 90 height 43
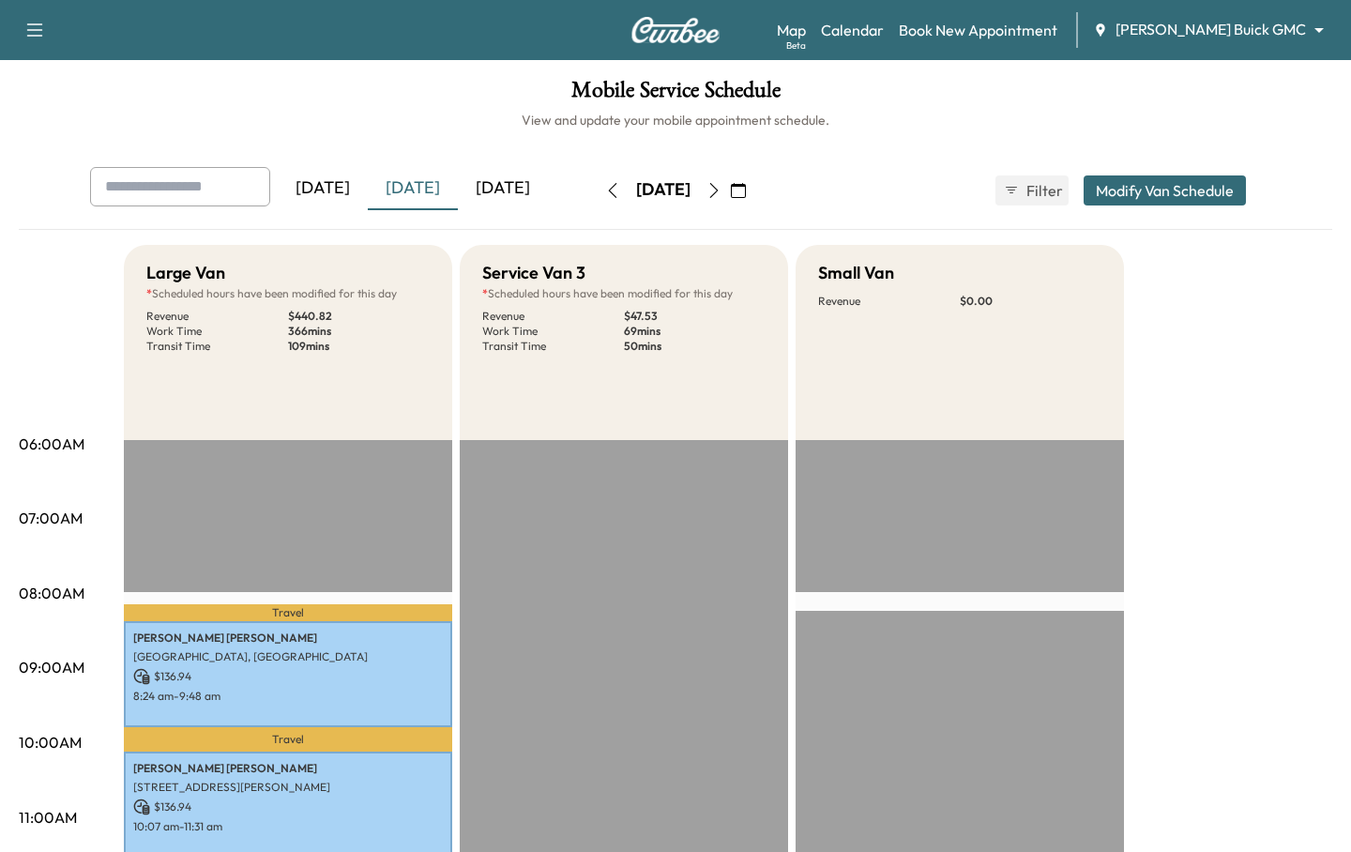
click at [482, 179] on div "[DATE]" at bounding box center [503, 188] width 90 height 43
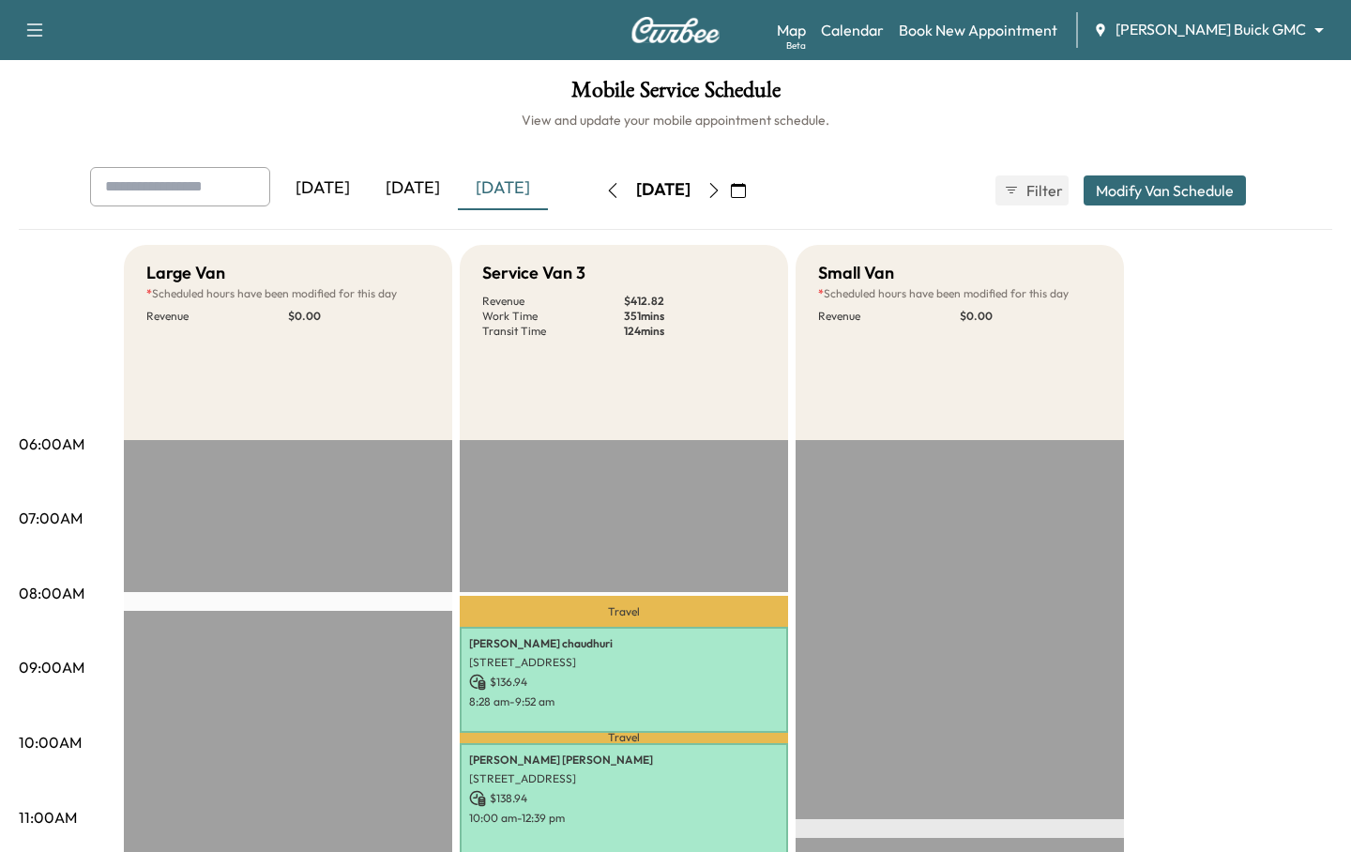
click at [719, 189] on icon "button" at bounding box center [714, 190] width 8 height 15
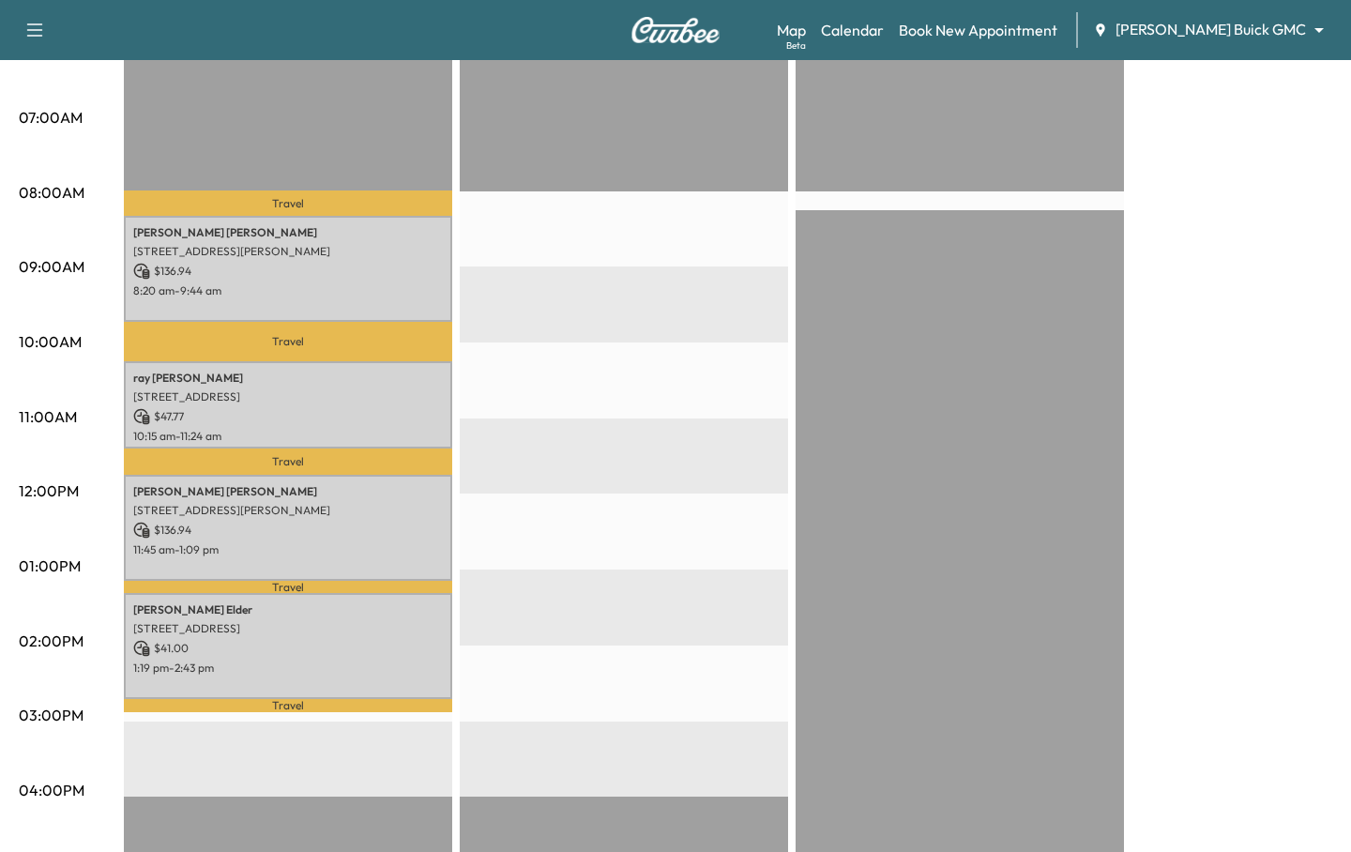
scroll to position [416, 0]
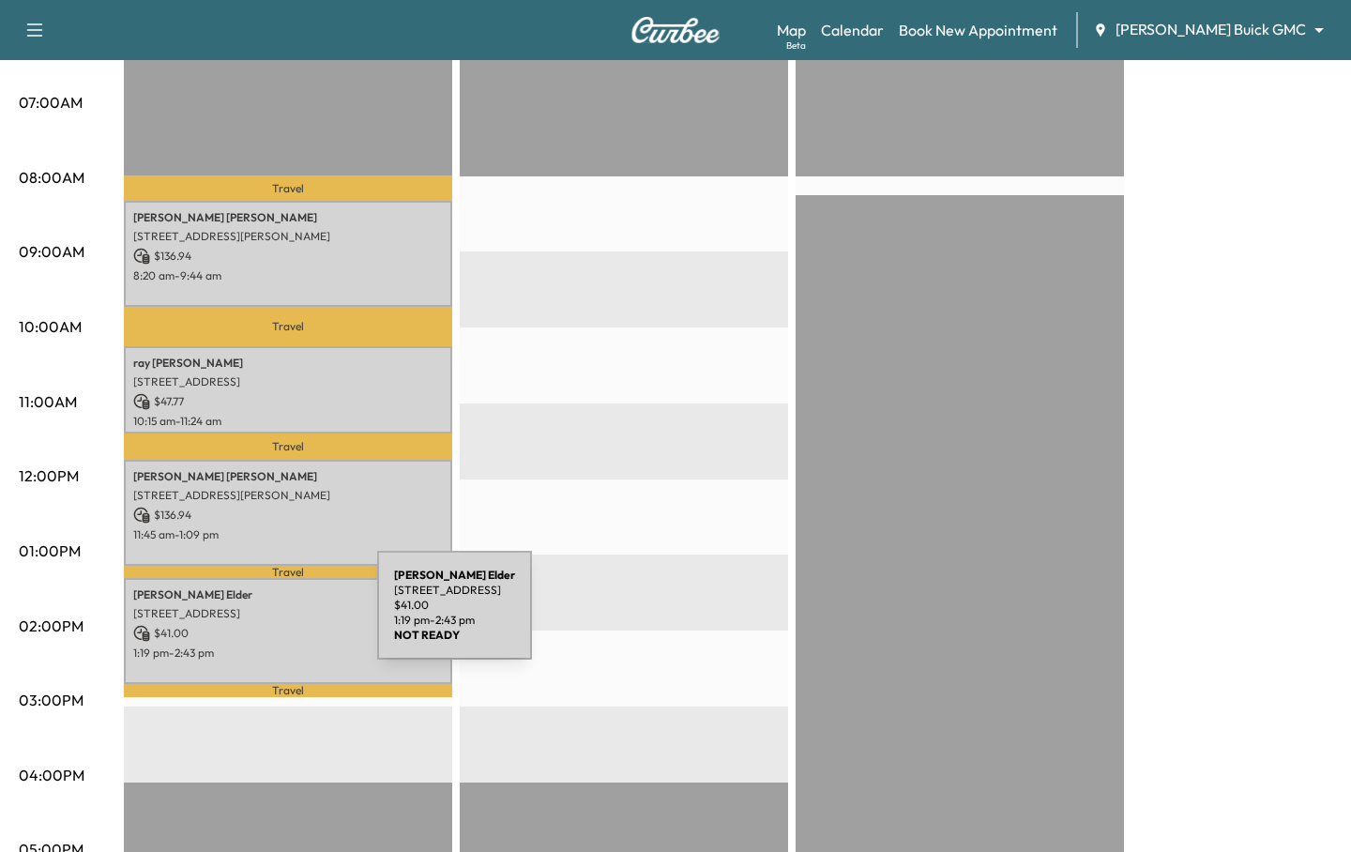
click at [236, 616] on p "[STREET_ADDRESS]" at bounding box center [288, 613] width 310 height 15
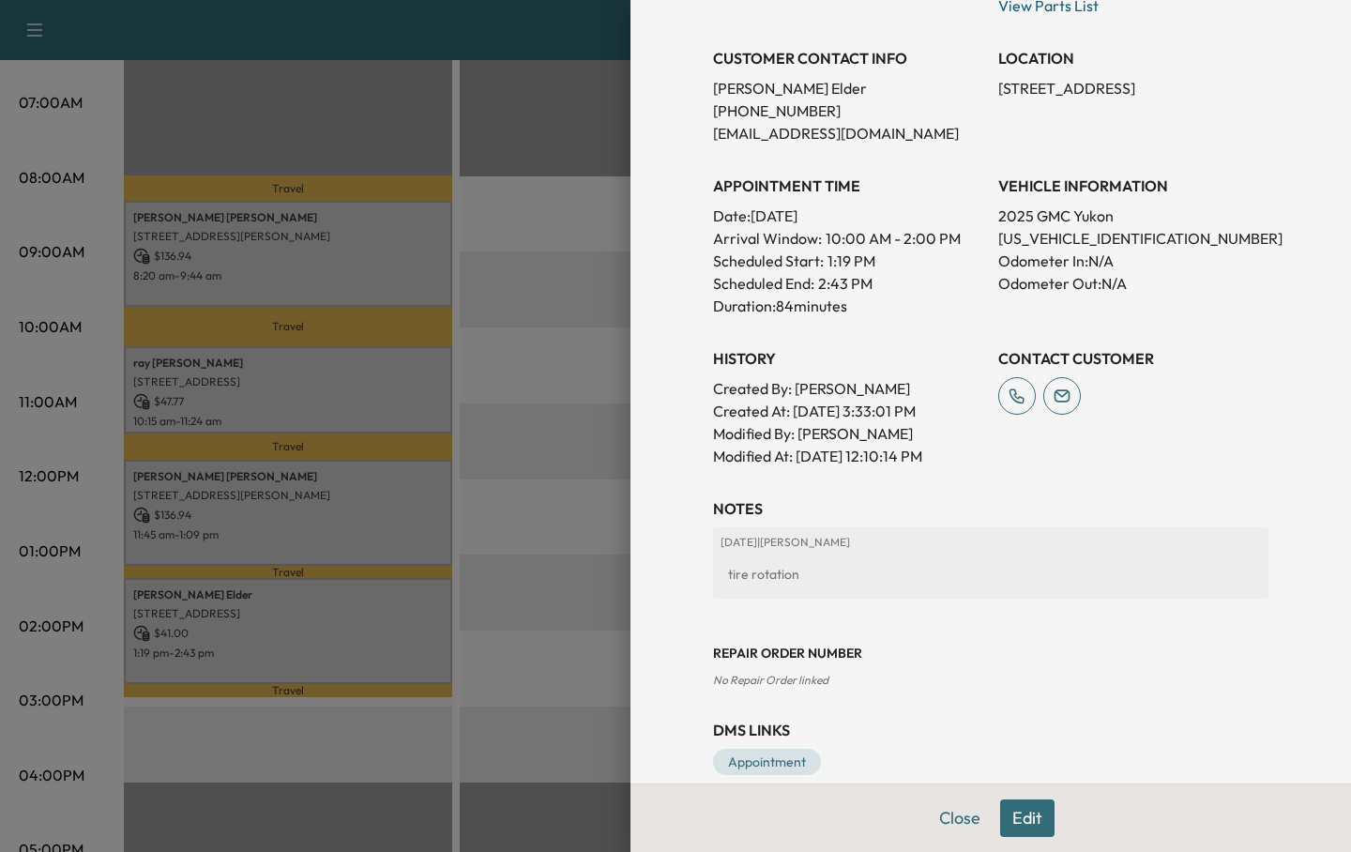
scroll to position [413, 0]
